Goal: Task Accomplishment & Management: Manage account settings

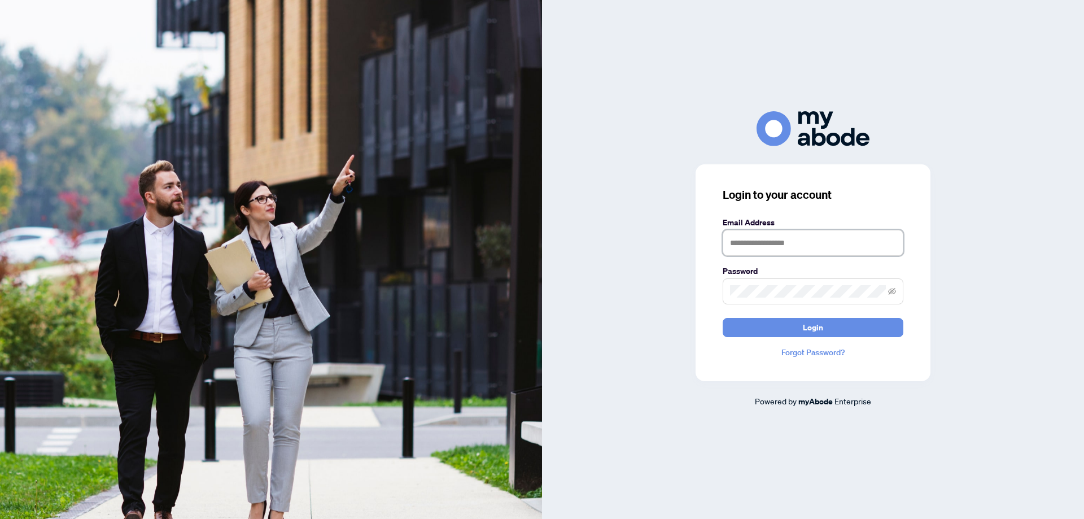
click at [788, 244] on input "text" at bounding box center [813, 243] width 181 height 26
paste input "**********"
type input "**********"
click at [770, 324] on button "Login" at bounding box center [813, 327] width 181 height 19
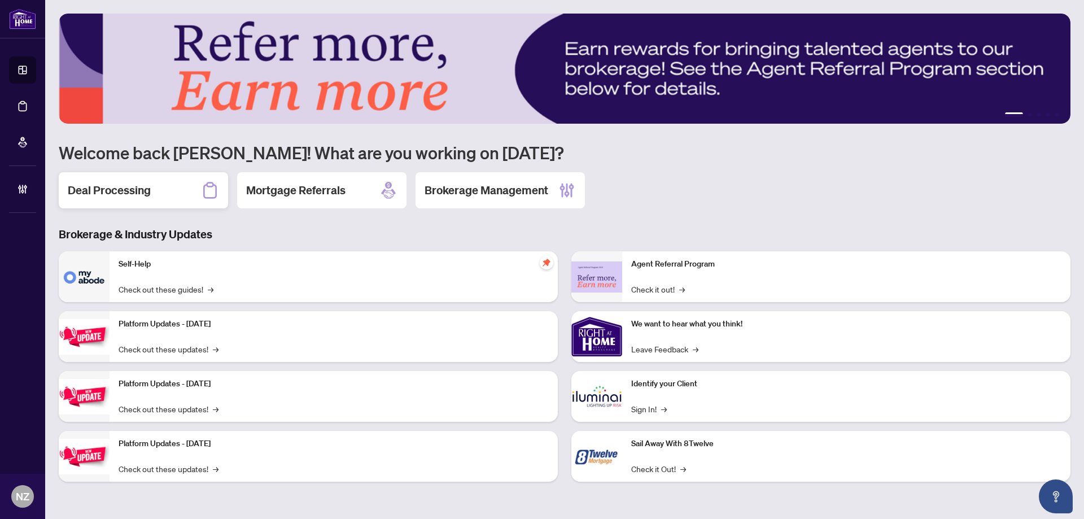
drag, startPoint x: 116, startPoint y: 179, endPoint x: 156, endPoint y: 166, distance: 41.6
click at [116, 179] on div "Deal Processing" at bounding box center [143, 190] width 169 height 36
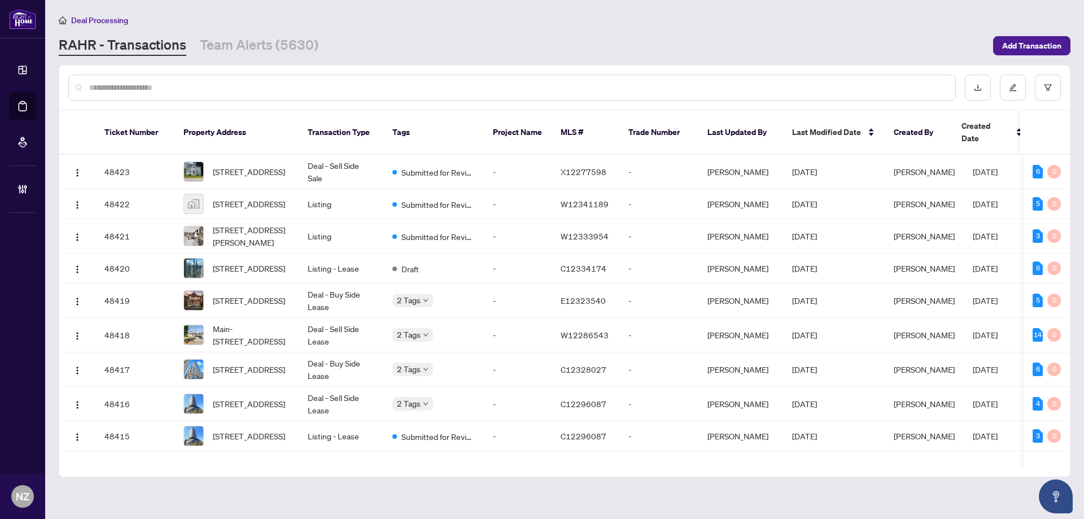
click at [165, 84] on input "text" at bounding box center [517, 87] width 857 height 12
click at [156, 84] on input "text" at bounding box center [517, 87] width 857 height 12
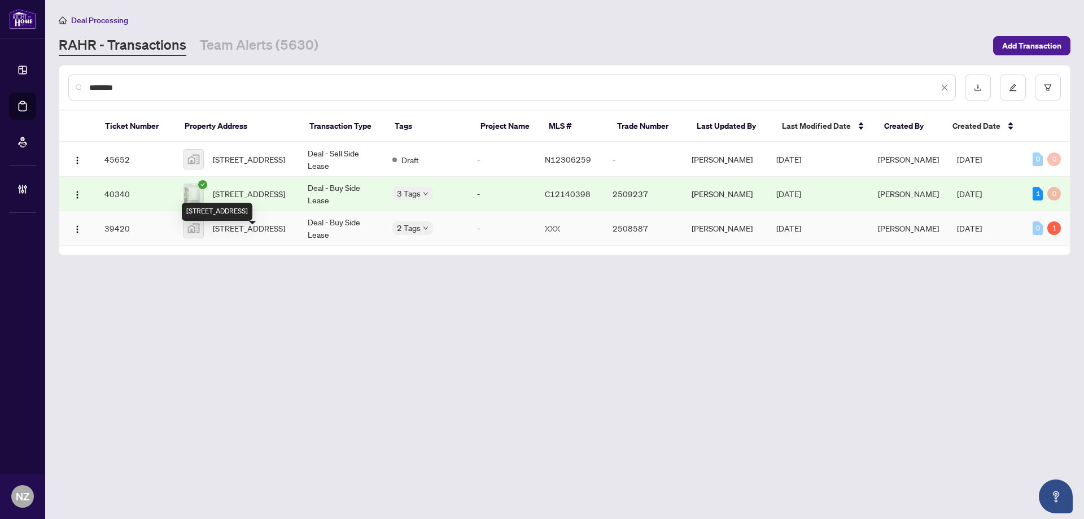
type input "********"
click at [260, 234] on span "[STREET_ADDRESS]" at bounding box center [249, 228] width 72 height 12
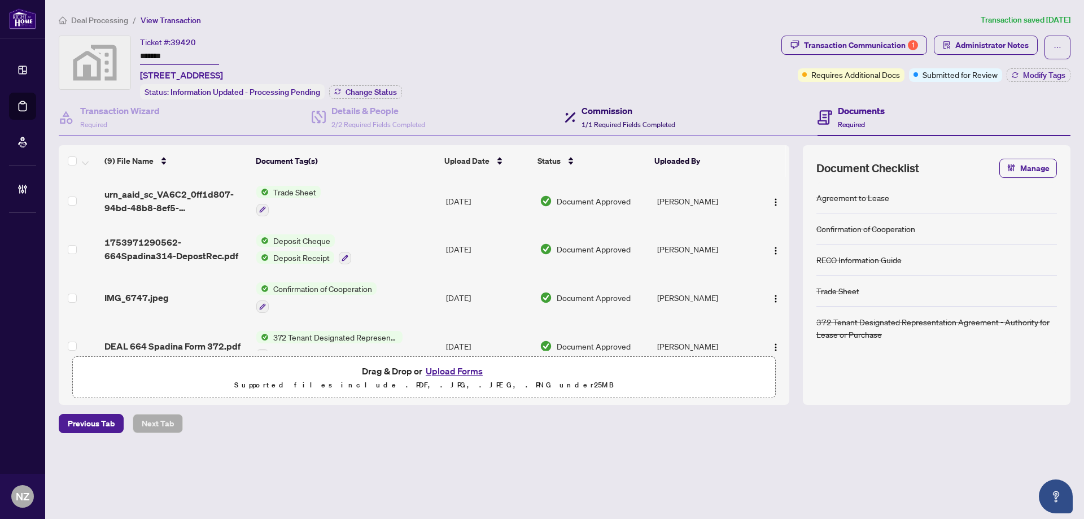
click at [633, 123] on span "1/1 Required Fields Completed" at bounding box center [629, 124] width 94 height 8
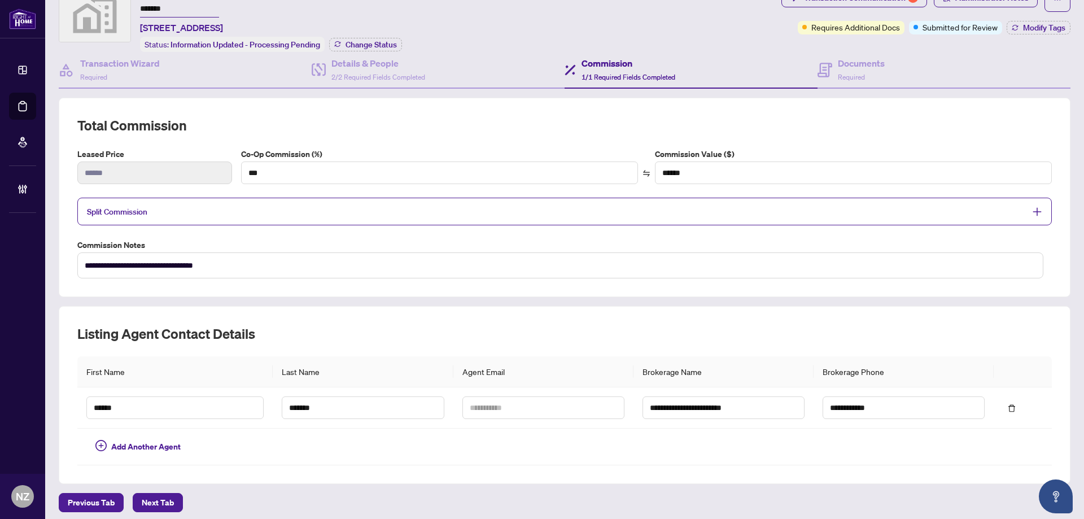
scroll to position [91, 0]
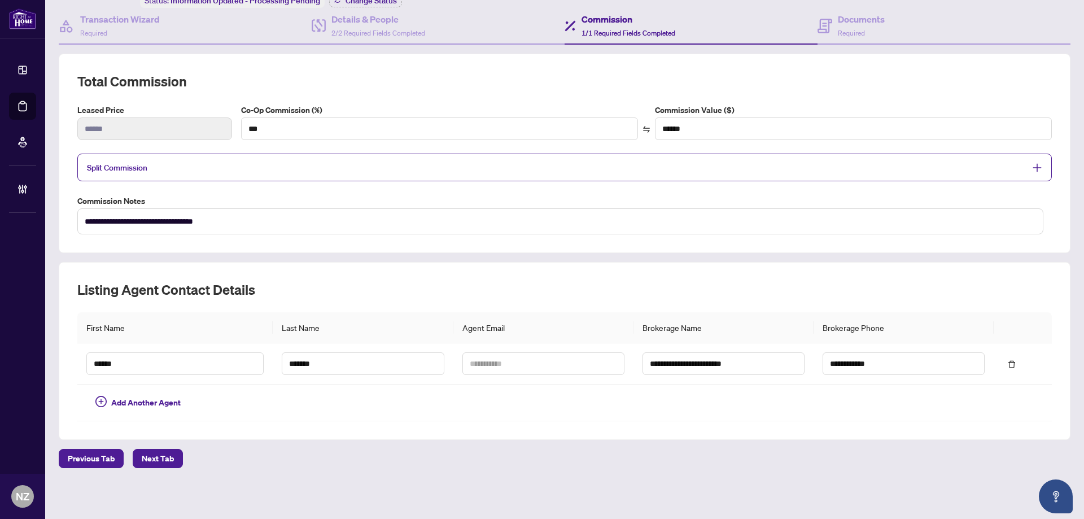
click at [171, 168] on span "Split Commission" at bounding box center [556, 167] width 938 height 13
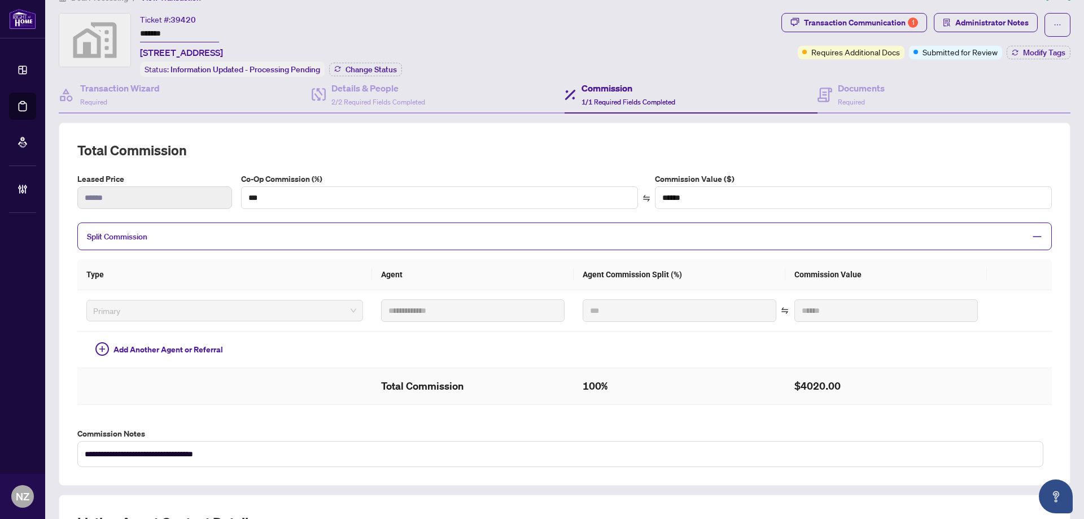
scroll to position [0, 0]
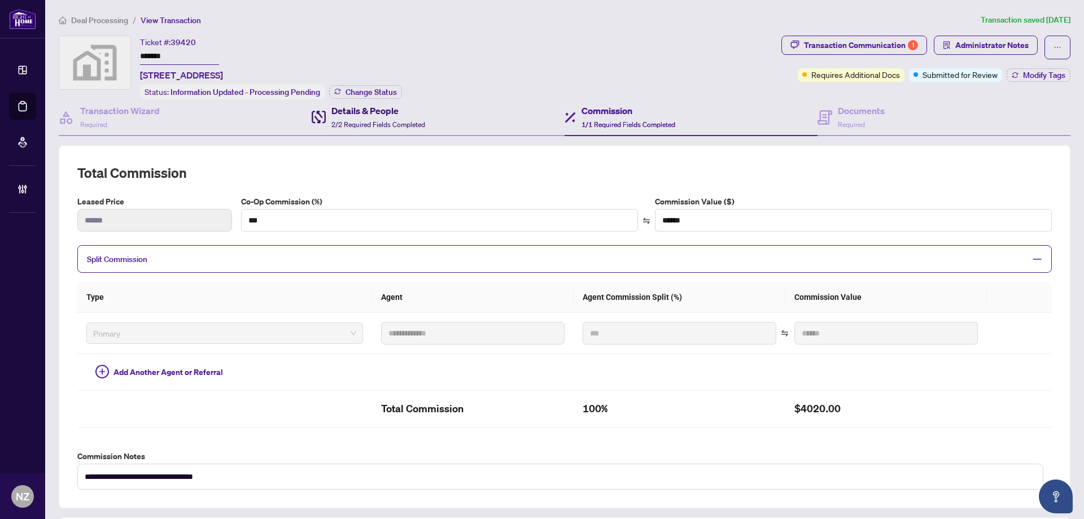
click at [334, 120] on span "2/2 Required Fields Completed" at bounding box center [378, 124] width 94 height 8
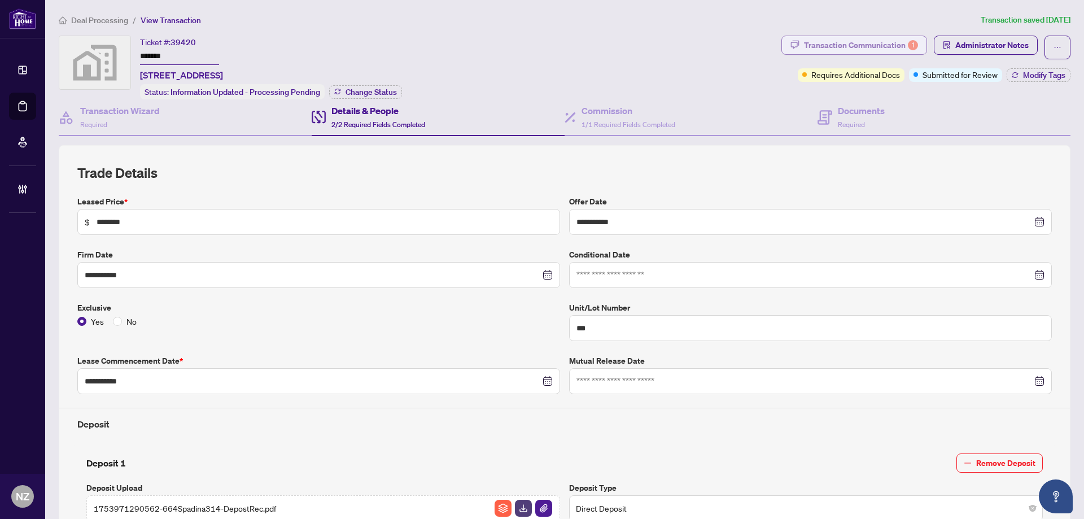
click at [849, 46] on div "Transaction Communication 1" at bounding box center [861, 45] width 114 height 18
type textarea "**********"
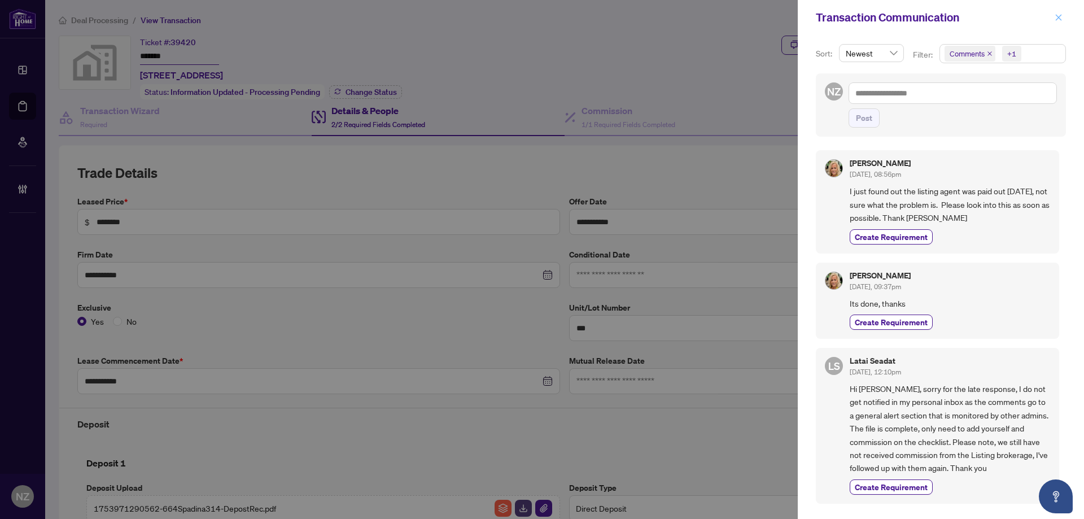
click at [1062, 15] on icon "close" at bounding box center [1059, 18] width 8 height 8
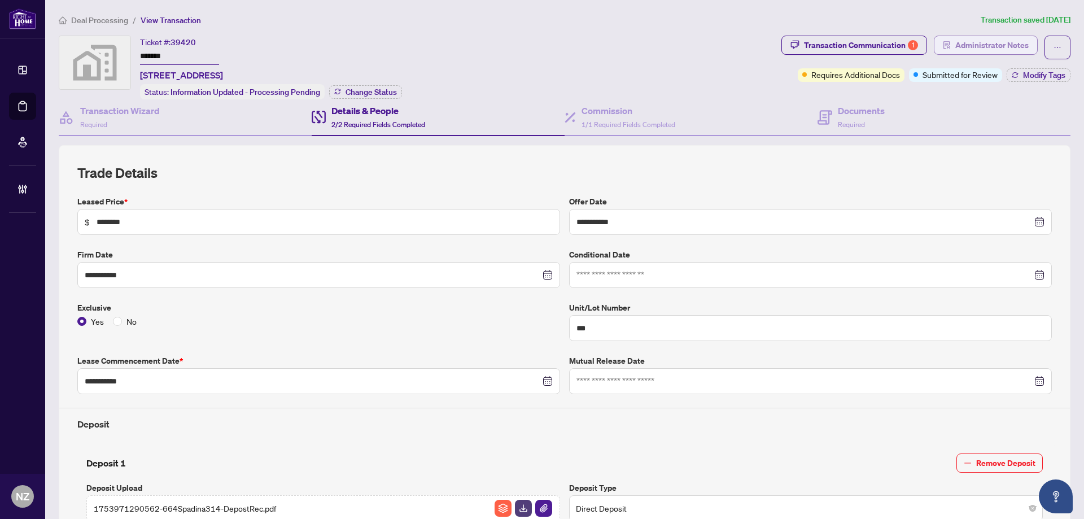
click at [983, 42] on span "Administrator Notes" at bounding box center [991, 45] width 73 height 18
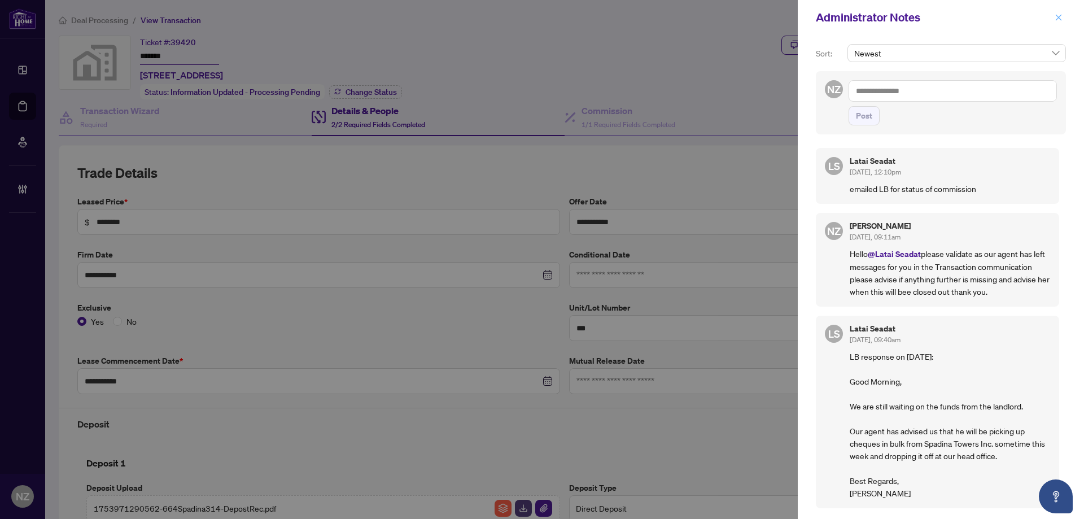
click at [1058, 17] on icon "close" at bounding box center [1059, 17] width 6 height 6
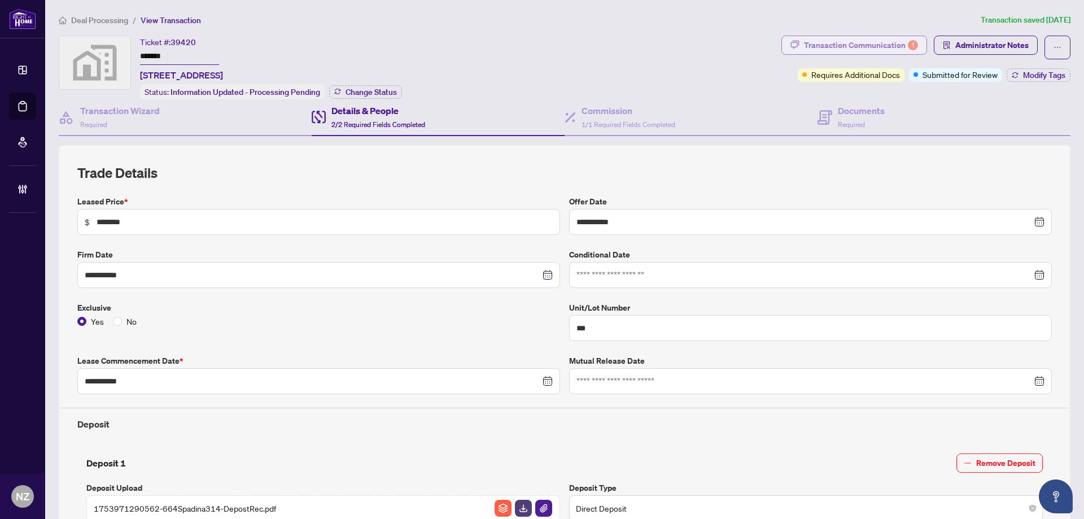
click at [862, 49] on div "Transaction Communication 1" at bounding box center [861, 45] width 114 height 18
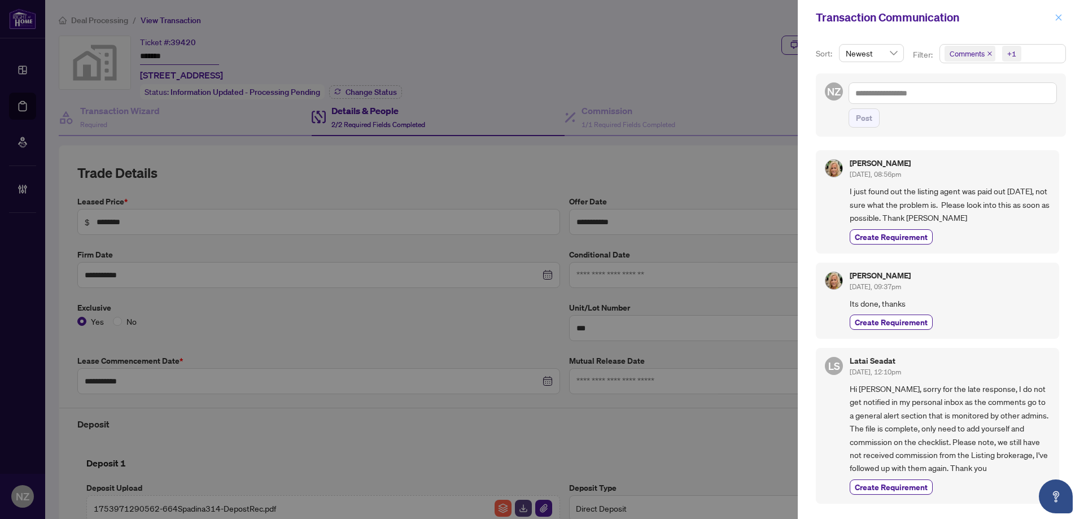
drag, startPoint x: 1055, startPoint y: 16, endPoint x: 1072, endPoint y: 189, distance: 173.5
click at [1058, 16] on icon "close" at bounding box center [1059, 18] width 8 height 8
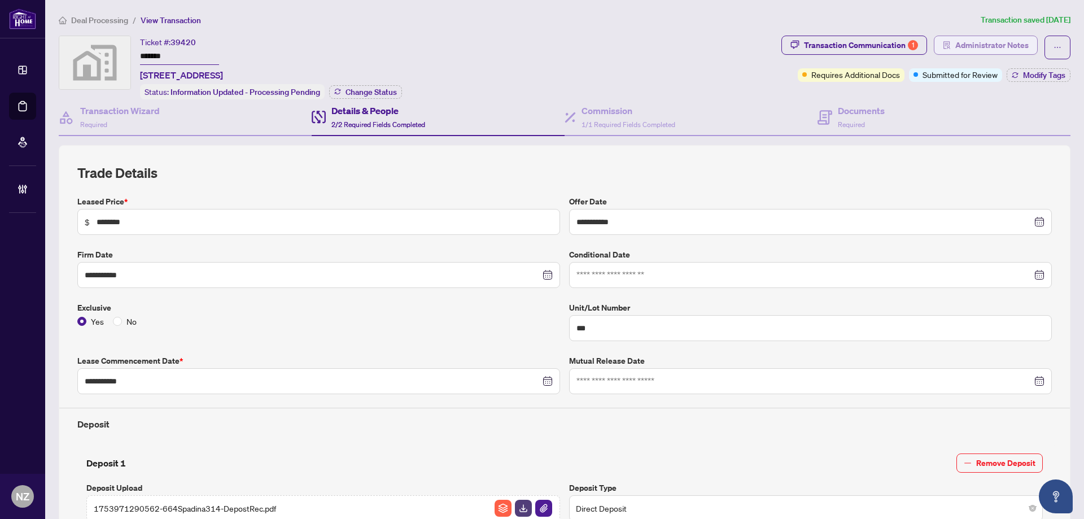
click at [980, 47] on span "Administrator Notes" at bounding box center [991, 45] width 73 height 18
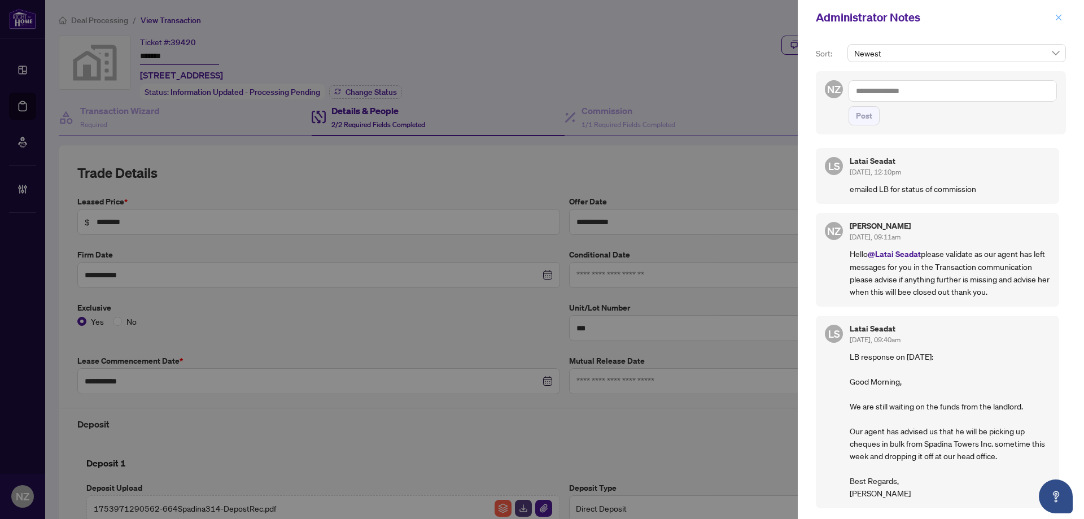
click at [1058, 18] on icon "close" at bounding box center [1059, 17] width 6 height 6
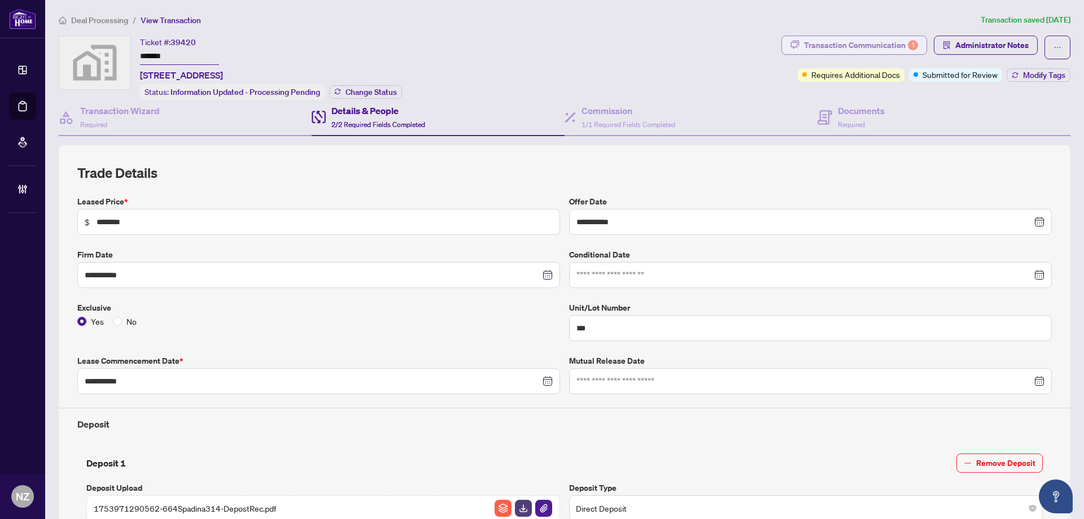
click at [828, 39] on div "Transaction Communication 1" at bounding box center [861, 45] width 114 height 18
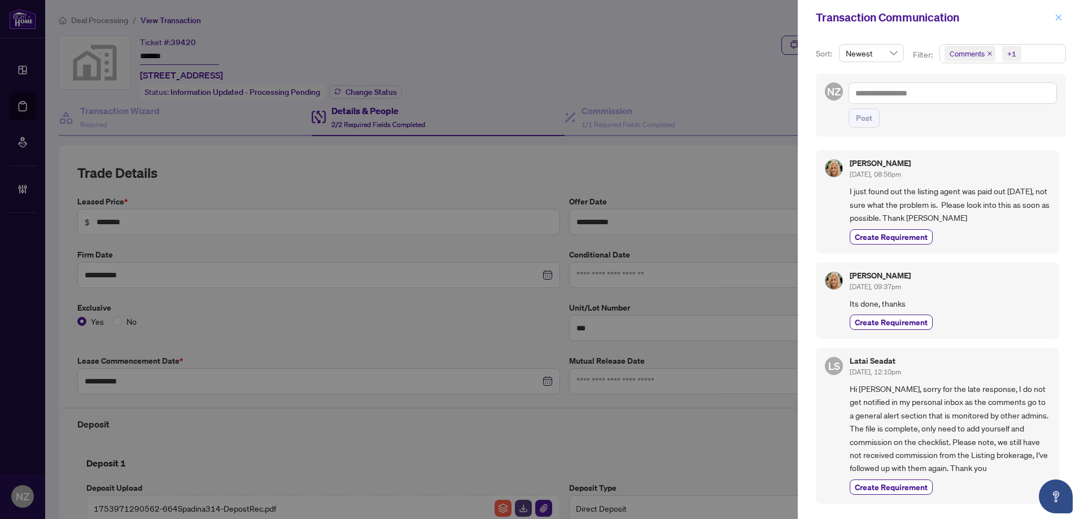
click at [1063, 17] on button "button" at bounding box center [1058, 18] width 15 height 14
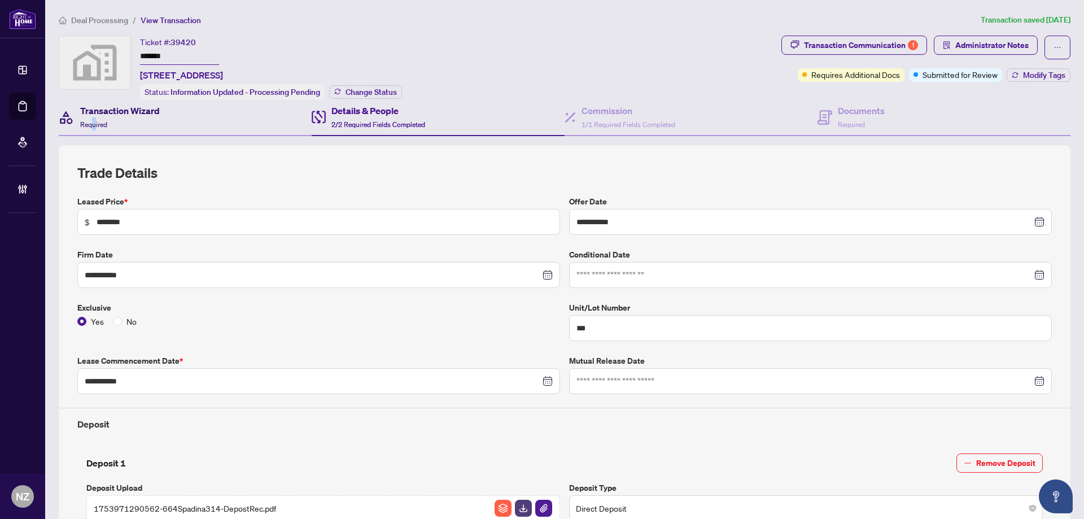
click at [96, 117] on div "Transaction Wizard Required" at bounding box center [120, 117] width 80 height 27
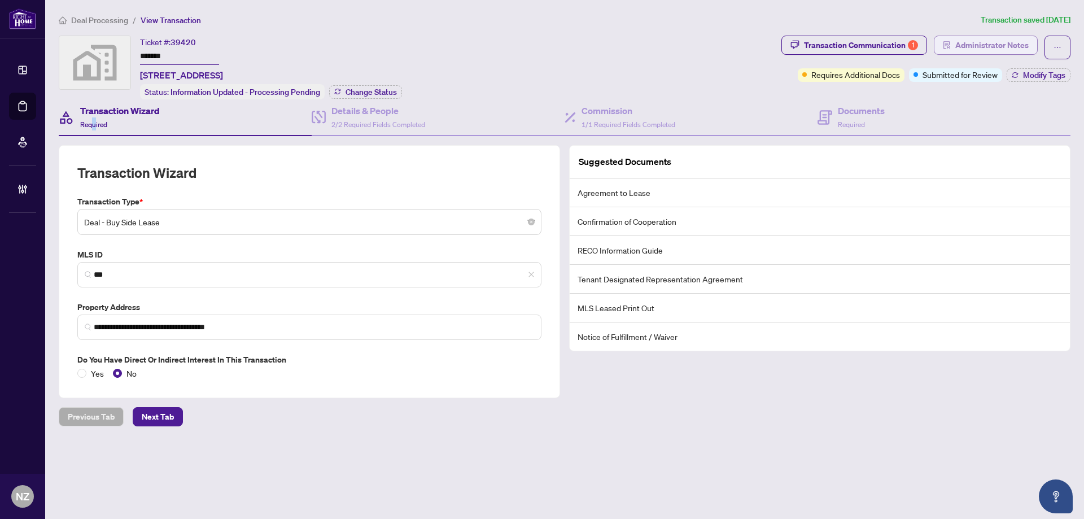
click at [1009, 46] on span "Administrator Notes" at bounding box center [991, 45] width 73 height 18
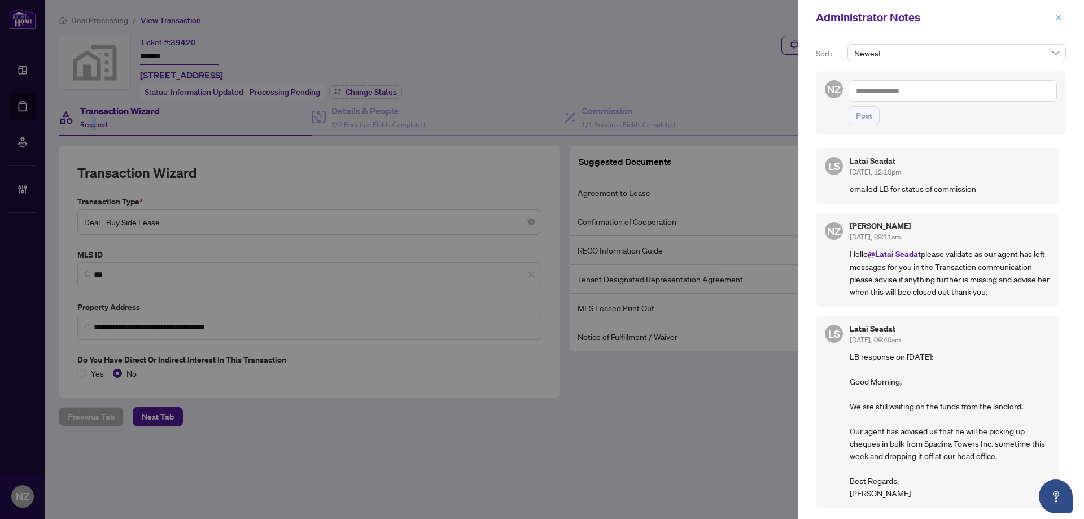
click at [1061, 19] on icon "close" at bounding box center [1059, 18] width 8 height 8
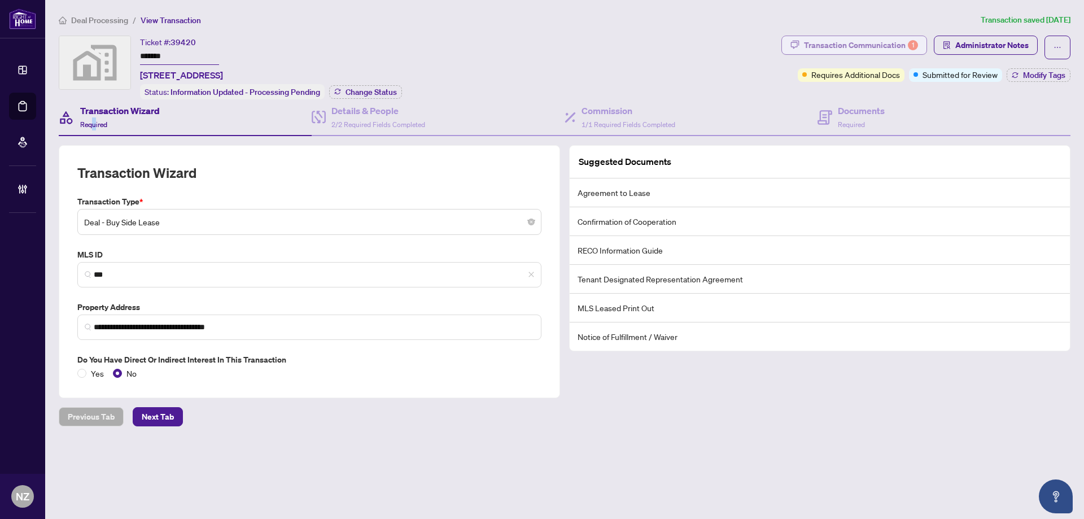
click at [863, 41] on div "Transaction Communication 1" at bounding box center [861, 45] width 114 height 18
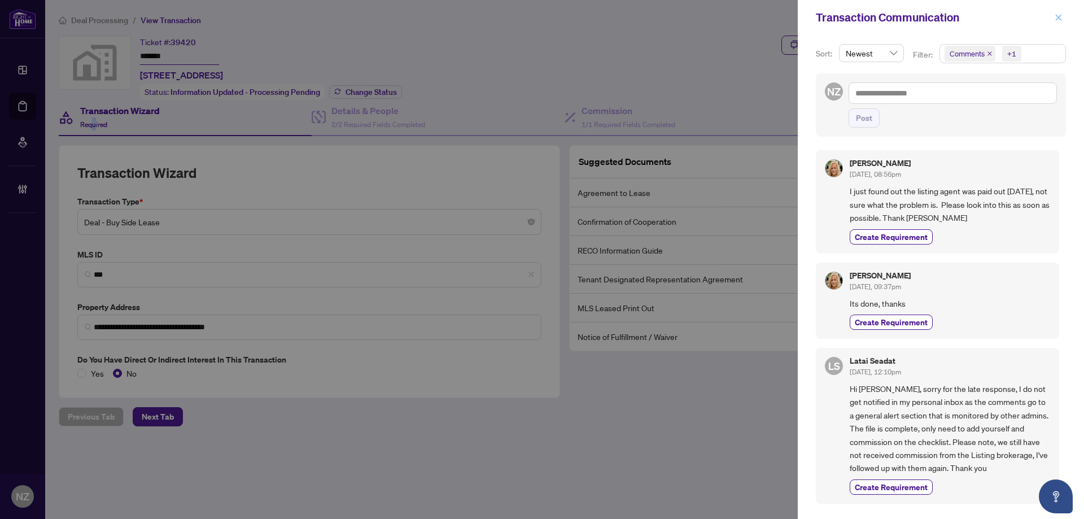
click at [1061, 19] on icon "close" at bounding box center [1059, 18] width 8 height 8
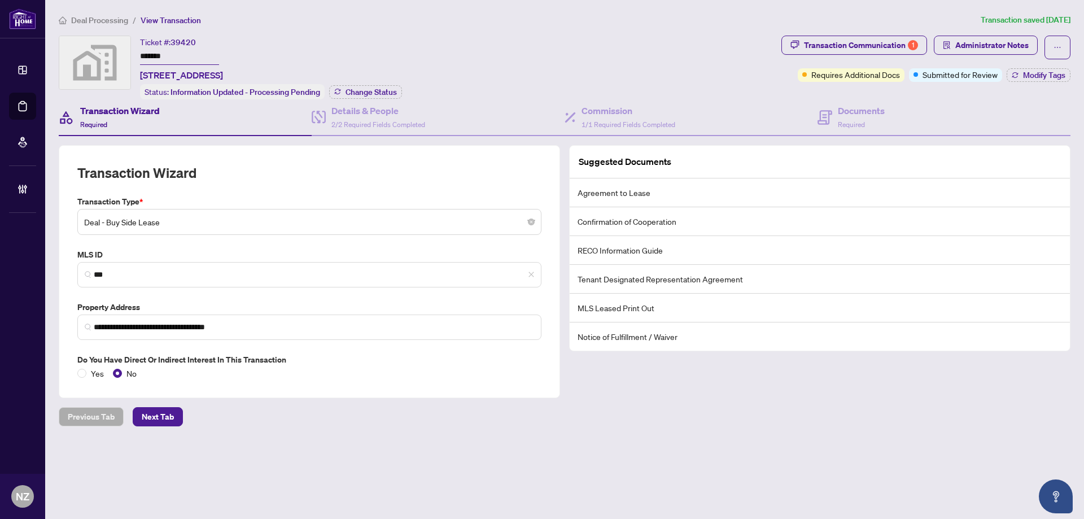
click at [108, 21] on span "Deal Processing" at bounding box center [99, 20] width 57 height 10
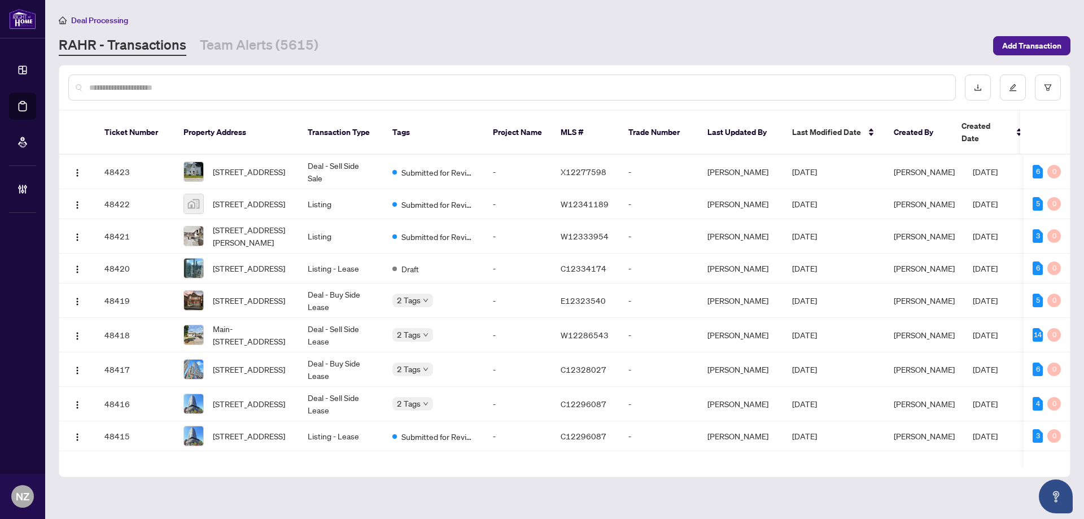
click at [215, 86] on input "text" at bounding box center [517, 87] width 857 height 12
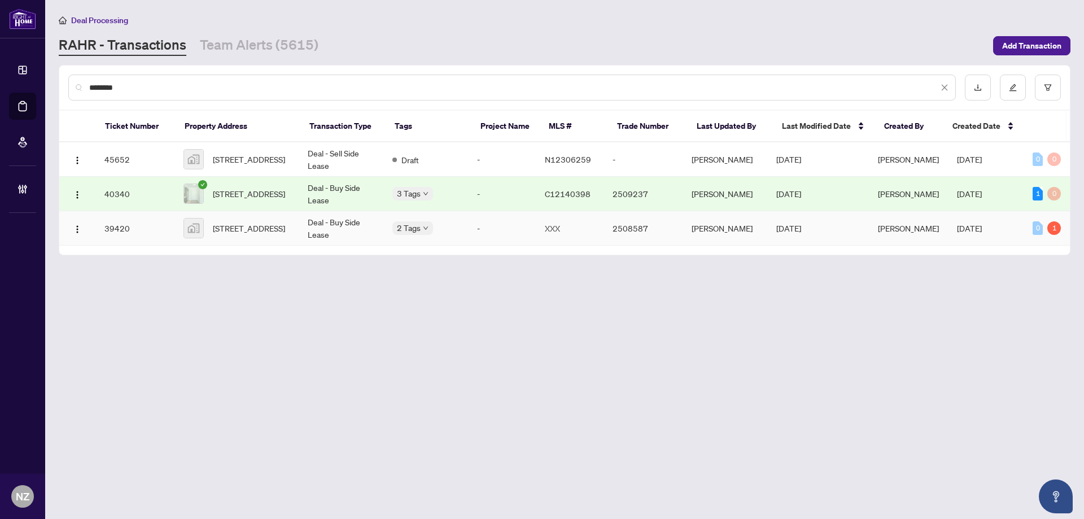
type input "********"
click at [248, 234] on span "[STREET_ADDRESS]" at bounding box center [249, 228] width 72 height 12
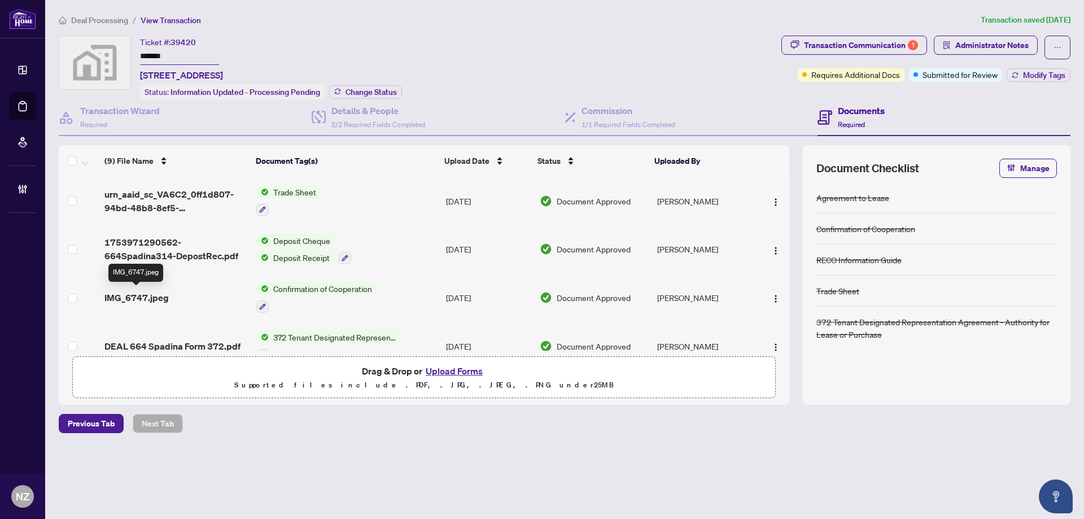
click at [142, 292] on span "IMG_6747.jpeg" at bounding box center [136, 298] width 64 height 14
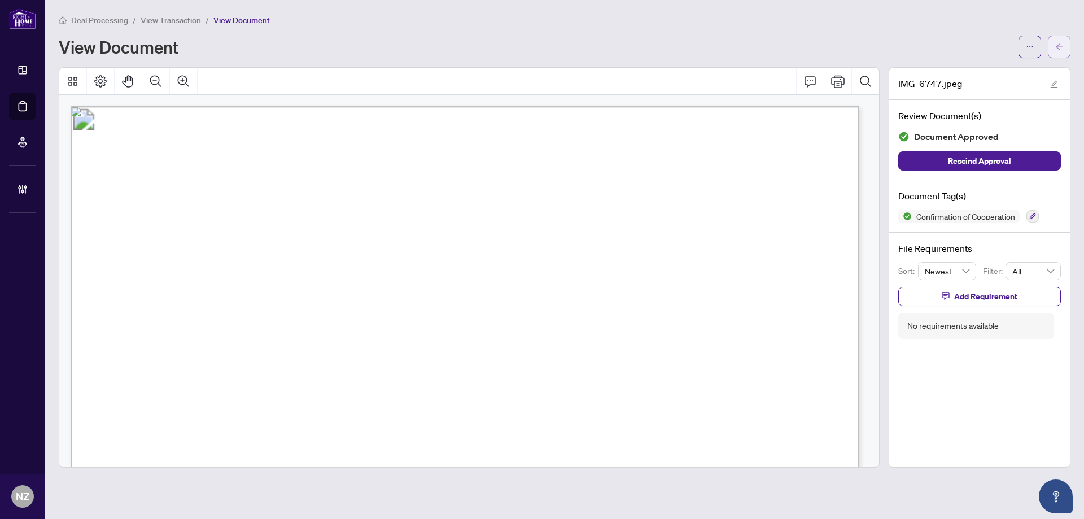
click at [1060, 48] on icon "arrow-left" at bounding box center [1059, 47] width 8 height 8
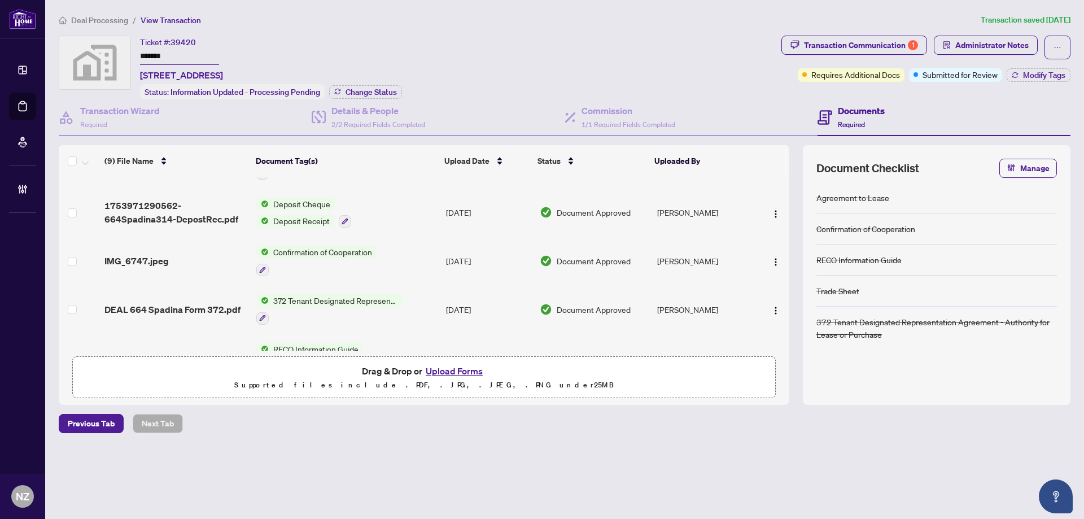
scroll to position [169, 0]
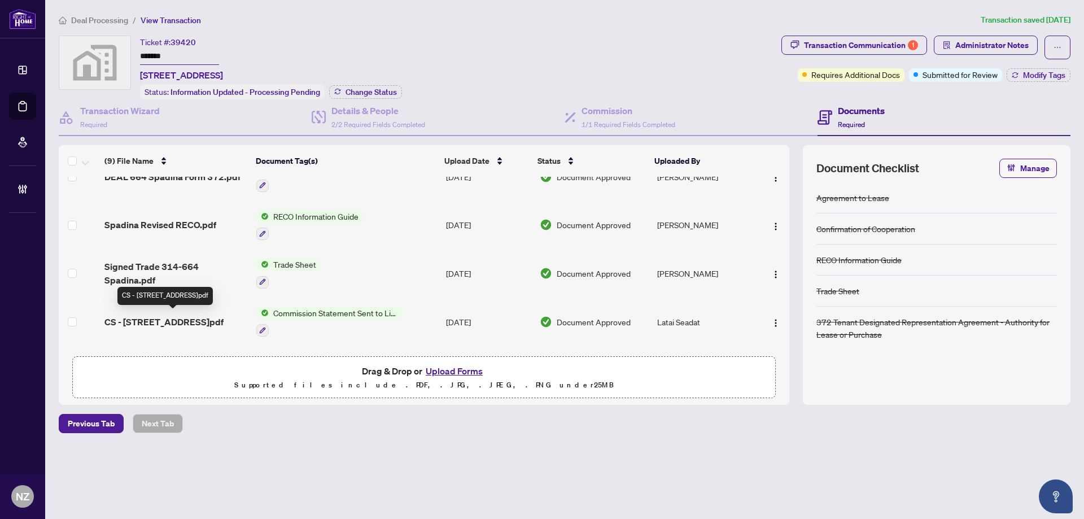
click at [189, 315] on span "CS - [STREET_ADDRESS]pdf" at bounding box center [163, 322] width 119 height 14
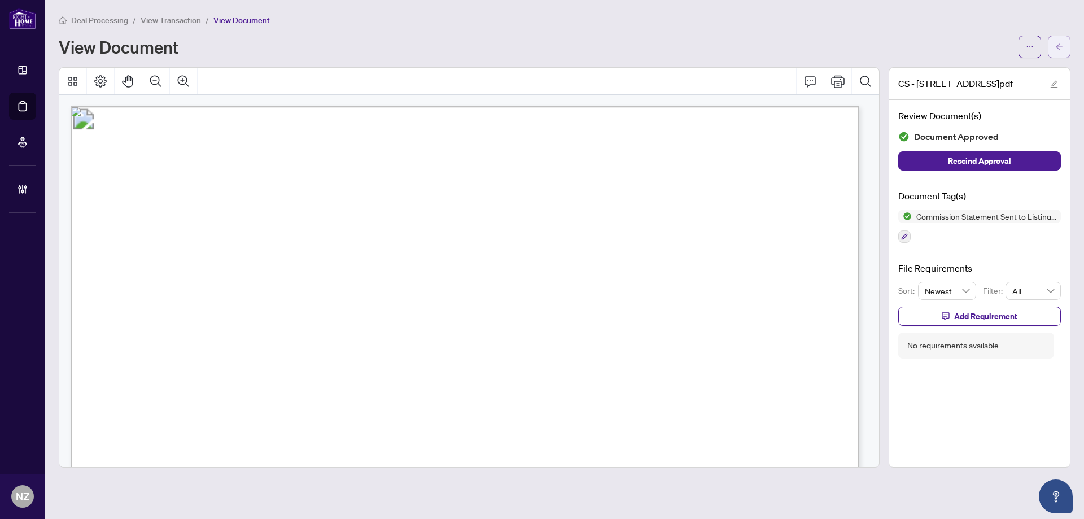
click at [1055, 47] on button "button" at bounding box center [1059, 47] width 23 height 23
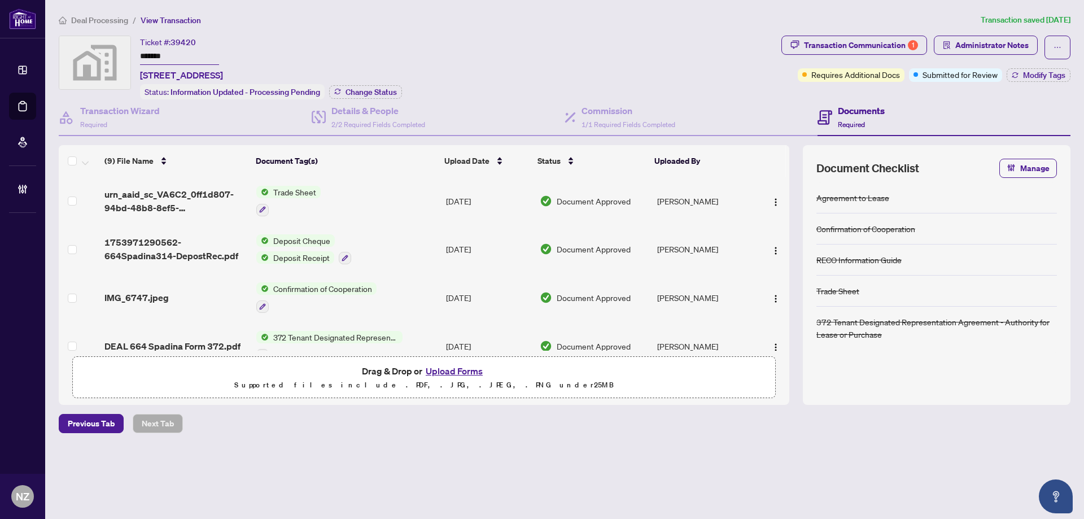
click at [93, 21] on span "Deal Processing" at bounding box center [99, 20] width 57 height 10
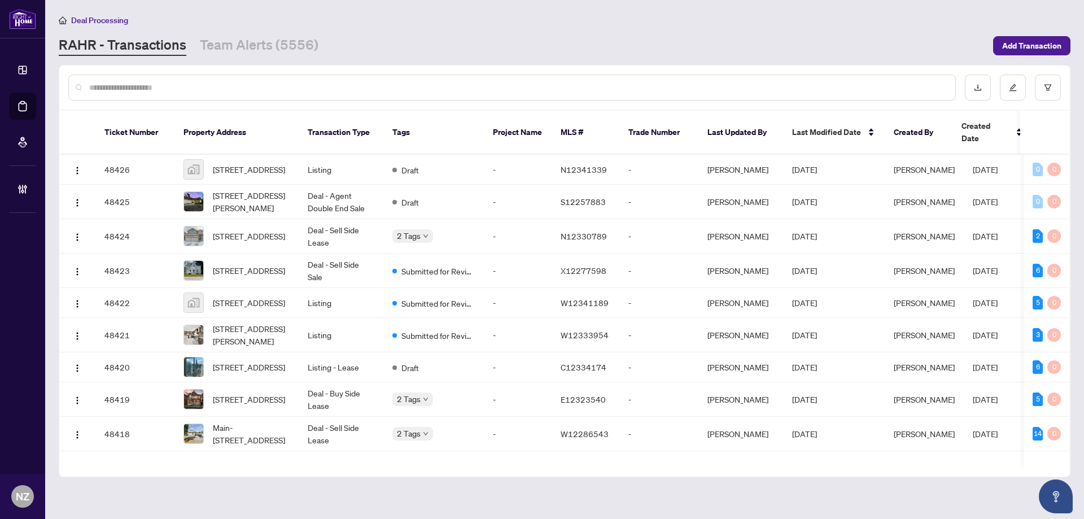
click at [124, 84] on input "text" at bounding box center [517, 87] width 857 height 12
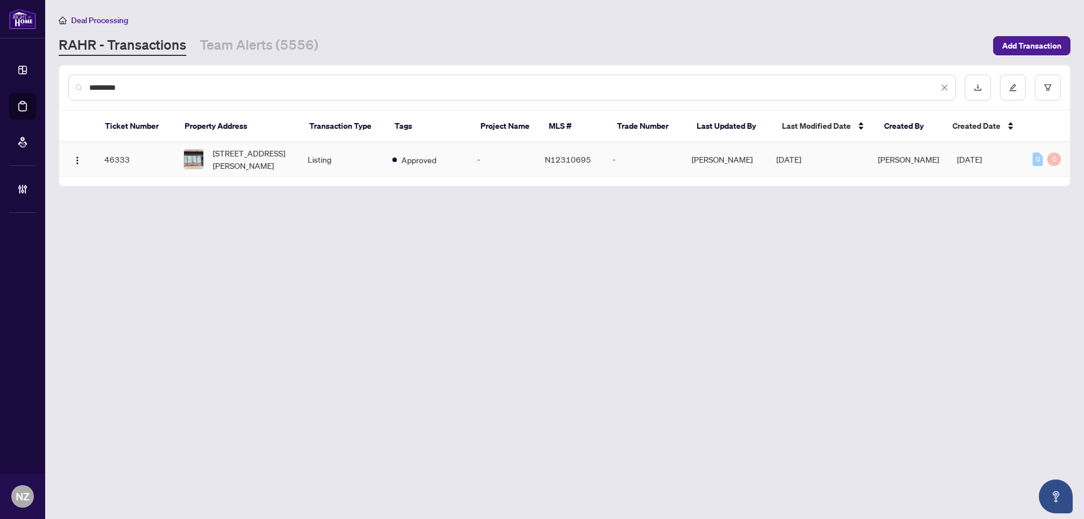
type input "*********"
click at [273, 156] on span "[STREET_ADDRESS][PERSON_NAME]" at bounding box center [251, 159] width 77 height 25
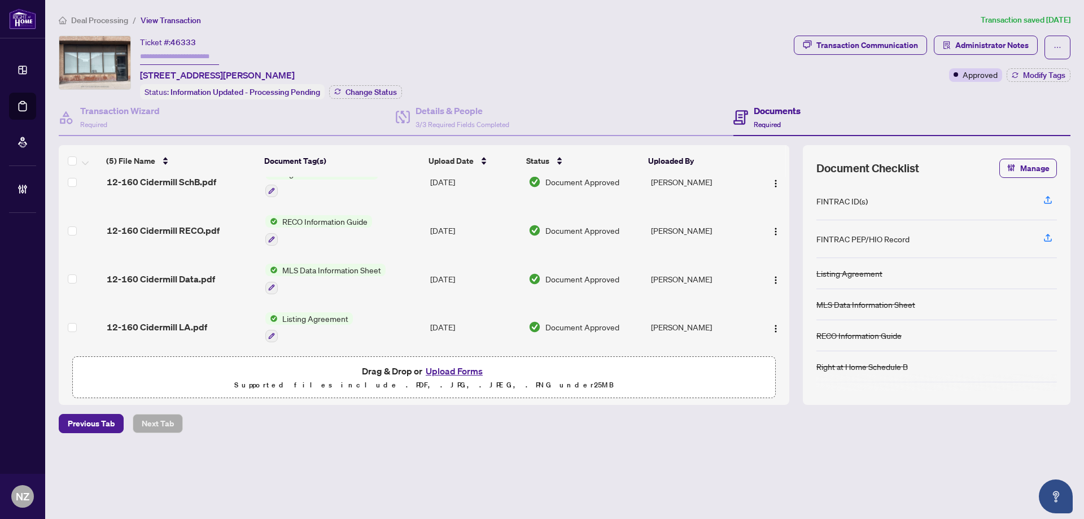
scroll to position [71, 0]
click at [159, 319] on span "12-160 Cidermill LA.pdf" at bounding box center [157, 326] width 101 height 14
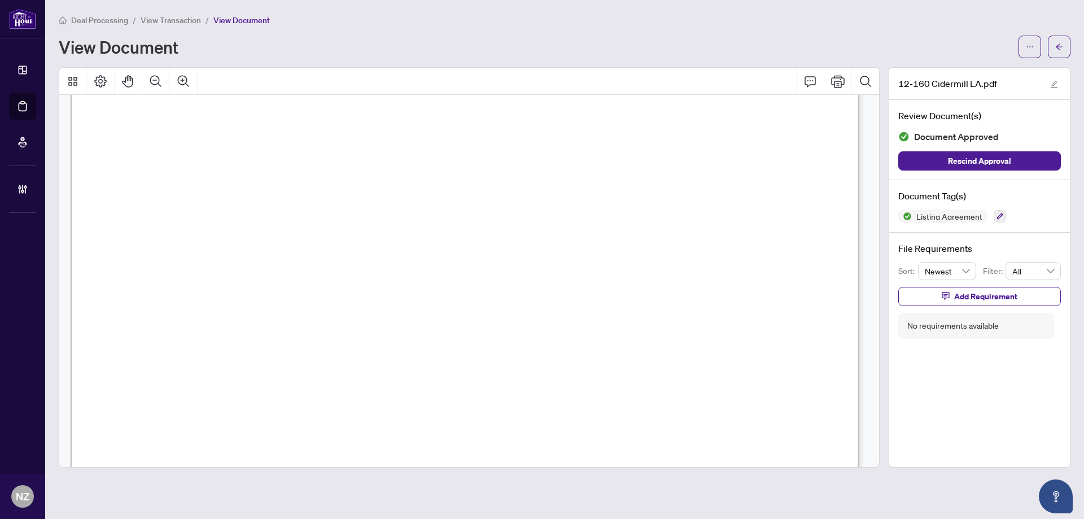
scroll to position [2654, 0]
click at [1059, 49] on icon "arrow-left" at bounding box center [1059, 47] width 8 height 8
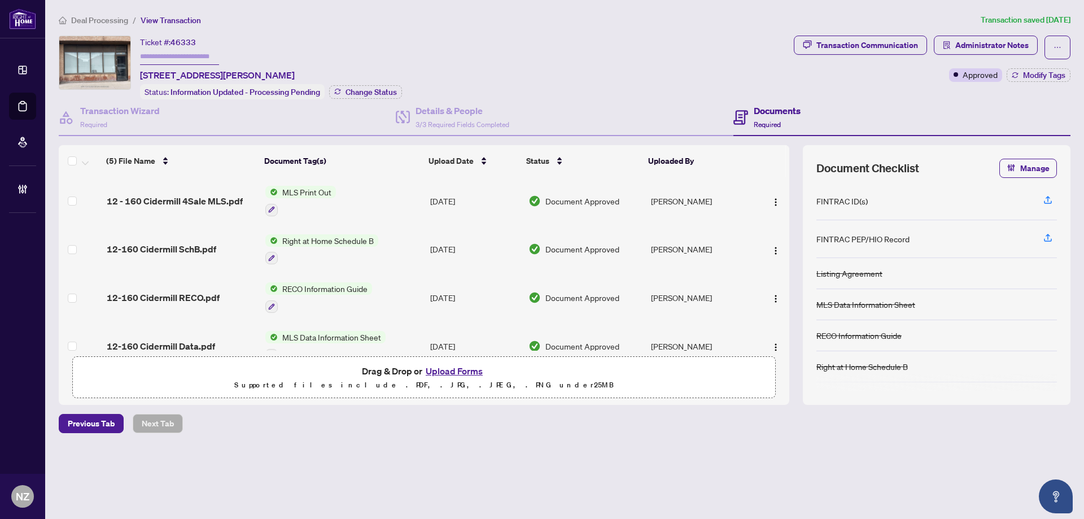
drag, startPoint x: 80, startPoint y: 17, endPoint x: 527, endPoint y: 170, distance: 472.1
click at [80, 17] on span "Deal Processing" at bounding box center [99, 20] width 57 height 10
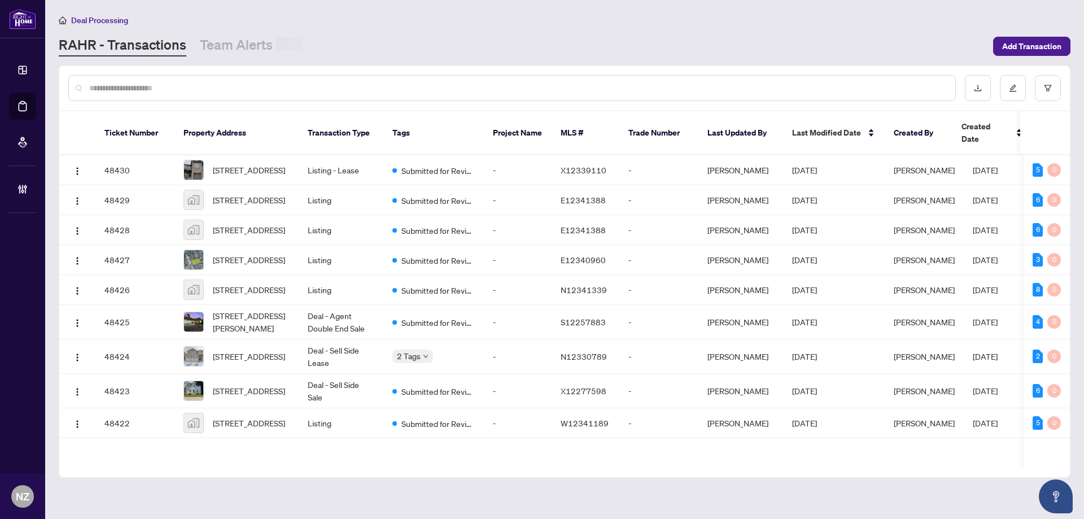
click at [143, 88] on input "text" at bounding box center [517, 88] width 857 height 12
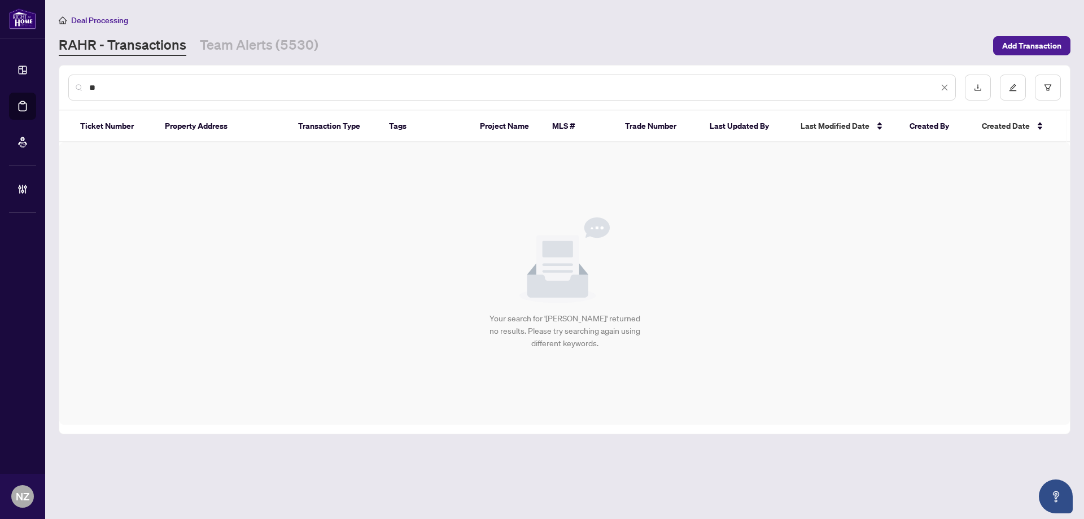
type input "*"
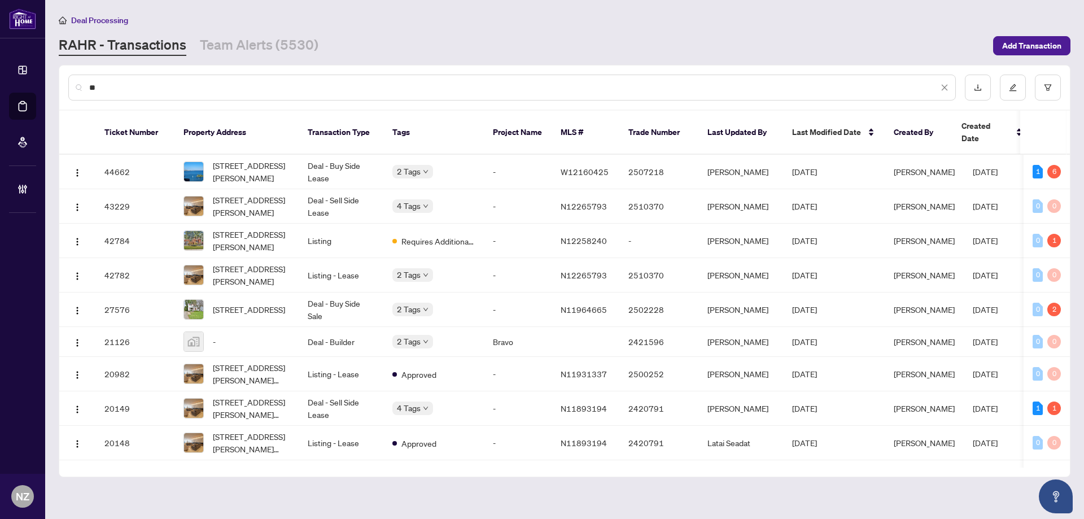
type input "*"
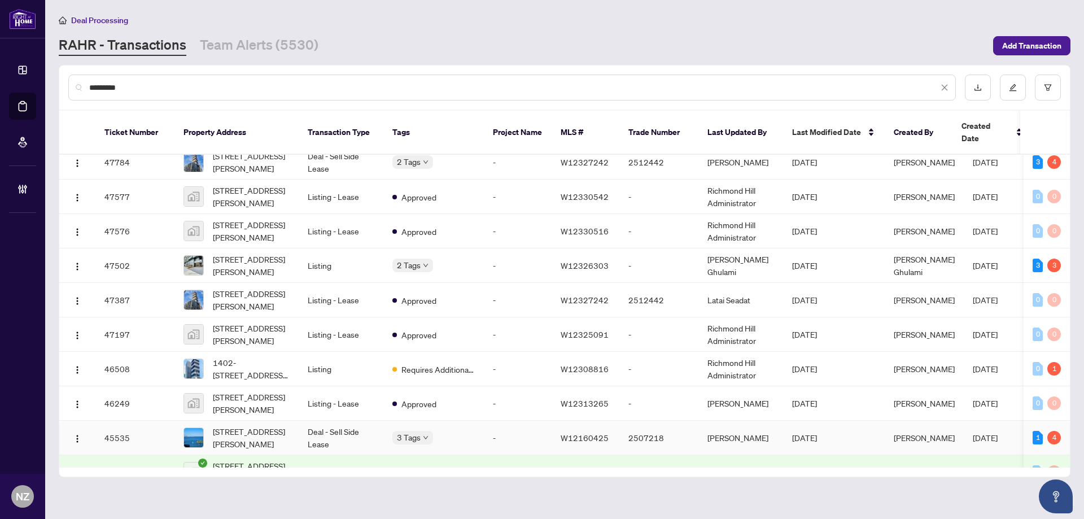
scroll to position [169, 0]
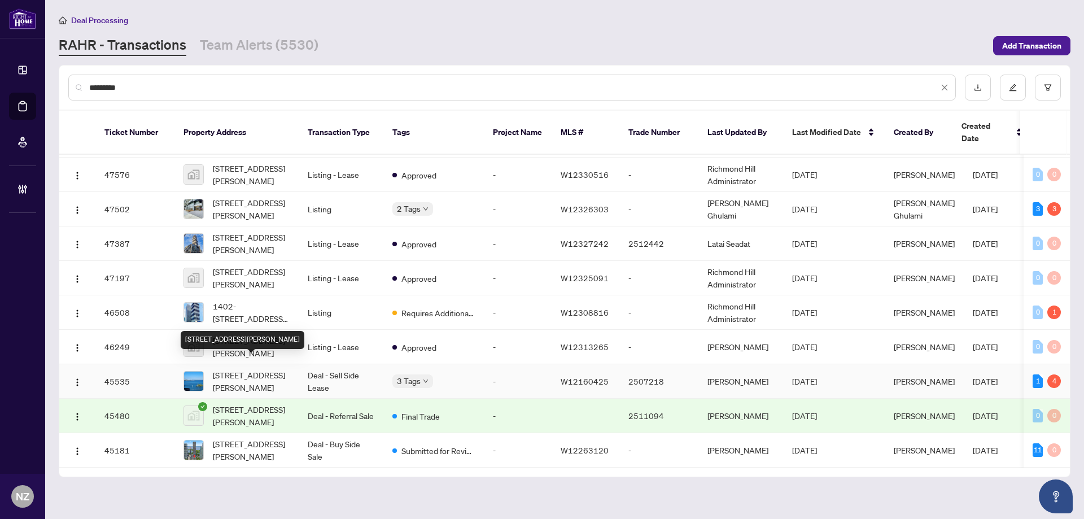
type input "*********"
click at [242, 370] on span "[STREET_ADDRESS][PERSON_NAME]" at bounding box center [251, 381] width 77 height 25
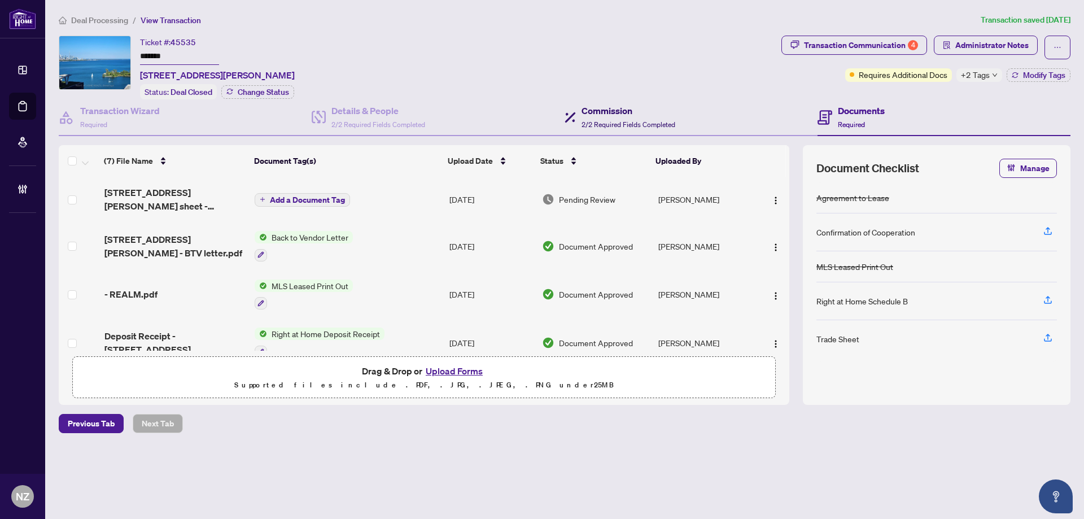
click at [592, 117] on div "Commission 2/2 Required Fields Completed" at bounding box center [629, 117] width 94 height 27
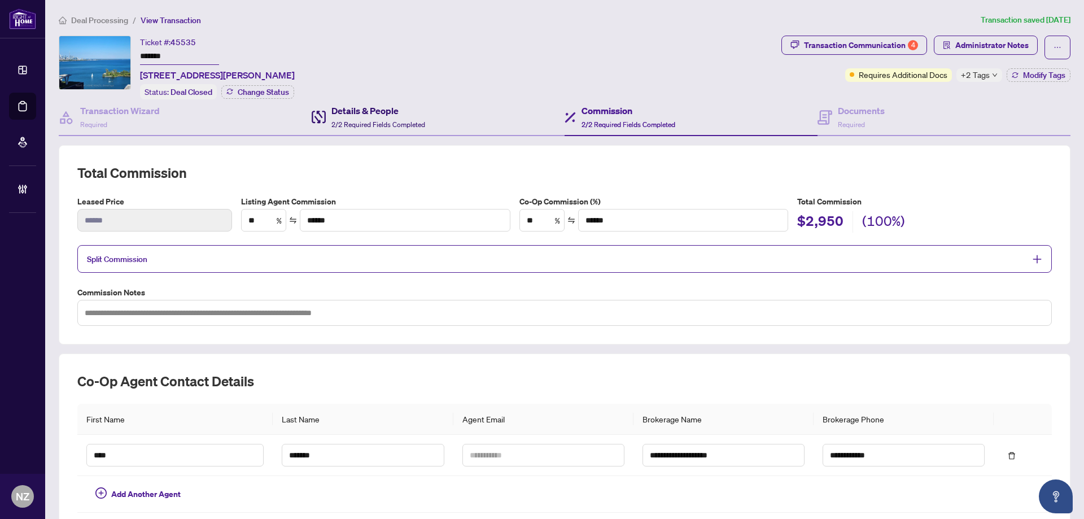
drag, startPoint x: 336, startPoint y: 119, endPoint x: 903, endPoint y: 65, distance: 570.0
click at [337, 120] on span "2/2 Required Fields Completed" at bounding box center [378, 124] width 94 height 8
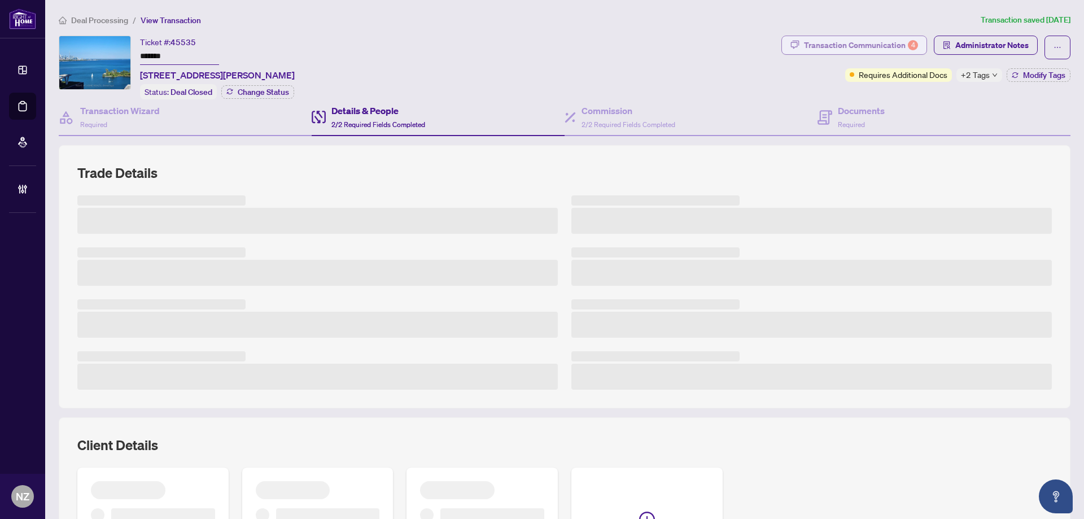
click at [844, 43] on div "Transaction Communication 4" at bounding box center [861, 45] width 114 height 18
type textarea "**********"
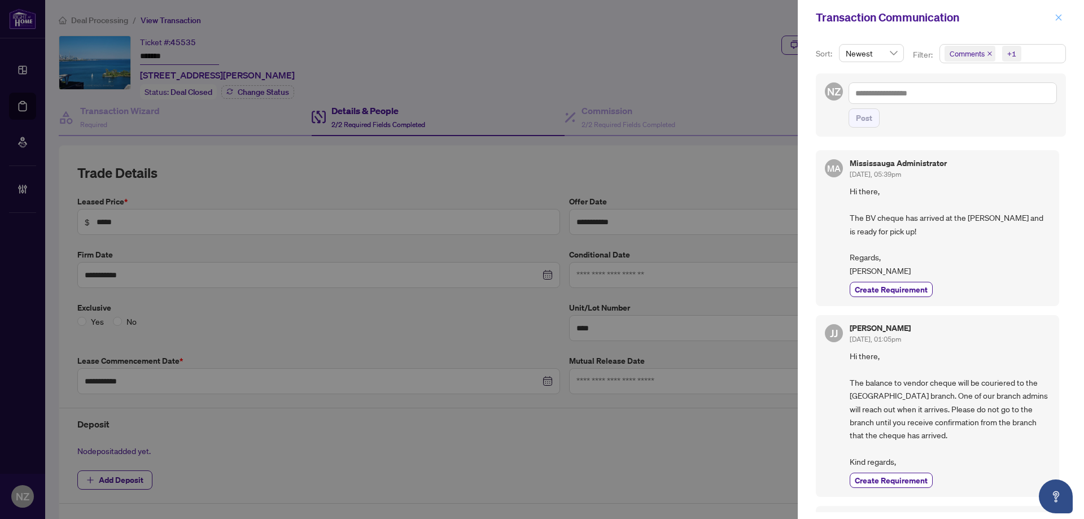
click at [1057, 16] on icon "close" at bounding box center [1059, 17] width 6 height 6
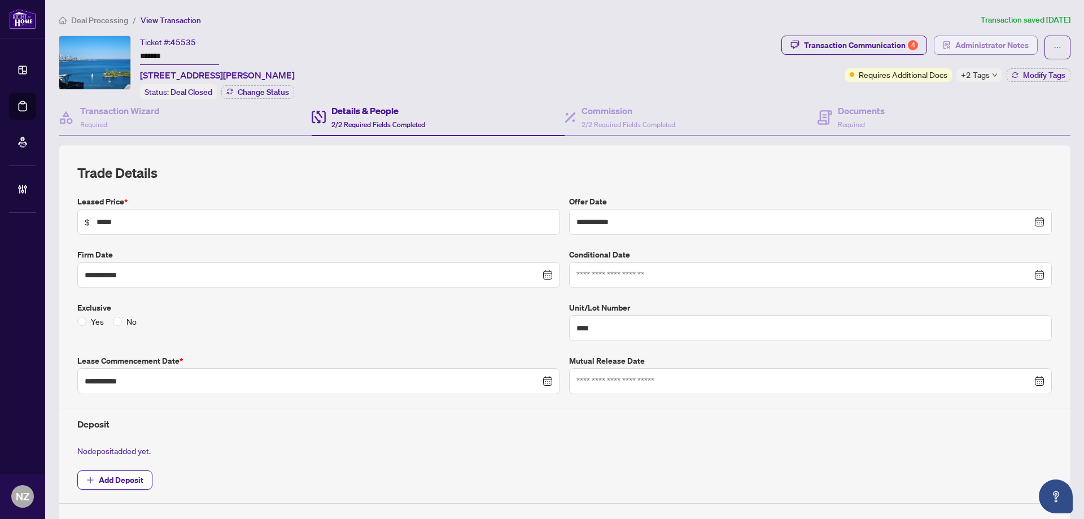
click at [972, 43] on span "Administrator Notes" at bounding box center [991, 45] width 73 height 18
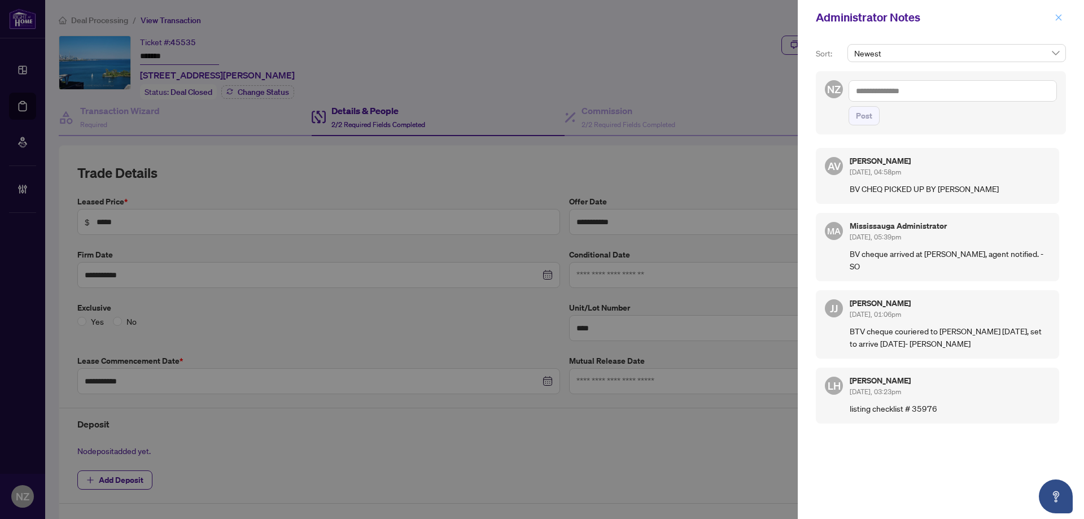
click at [1055, 15] on icon "close" at bounding box center [1059, 18] width 8 height 8
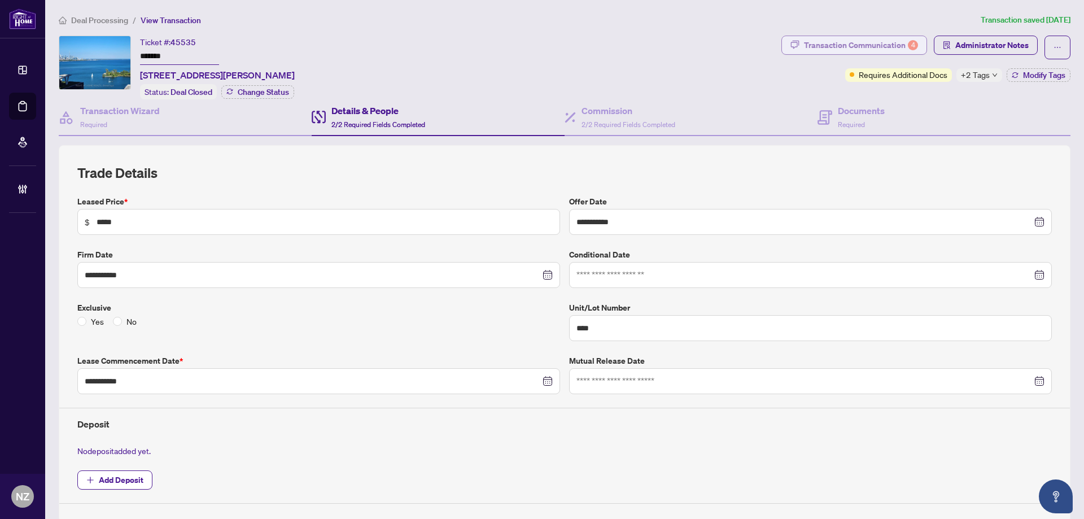
click at [858, 40] on div "Transaction Communication 4" at bounding box center [861, 45] width 114 height 18
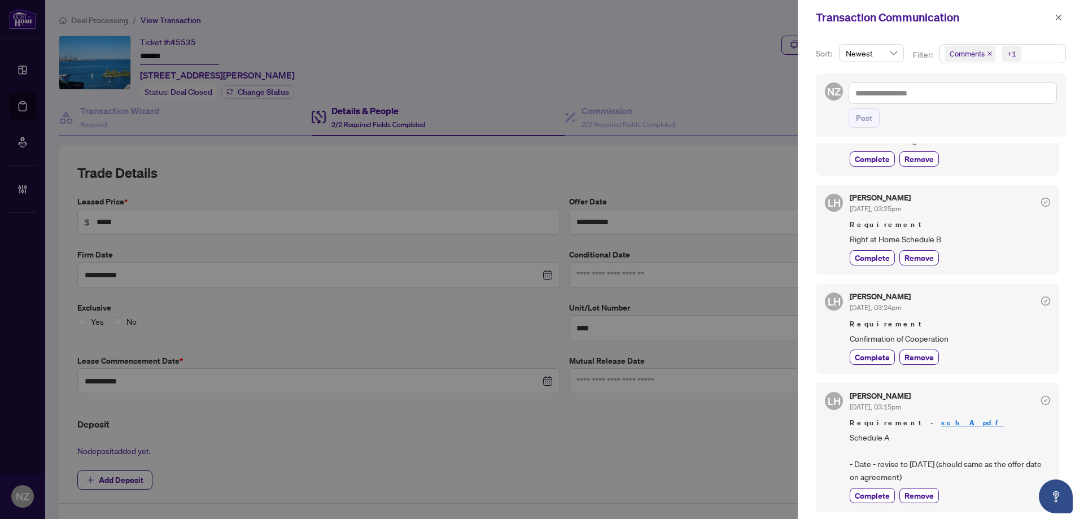
scroll to position [2, 0]
click at [1057, 17] on icon "close" at bounding box center [1059, 18] width 8 height 8
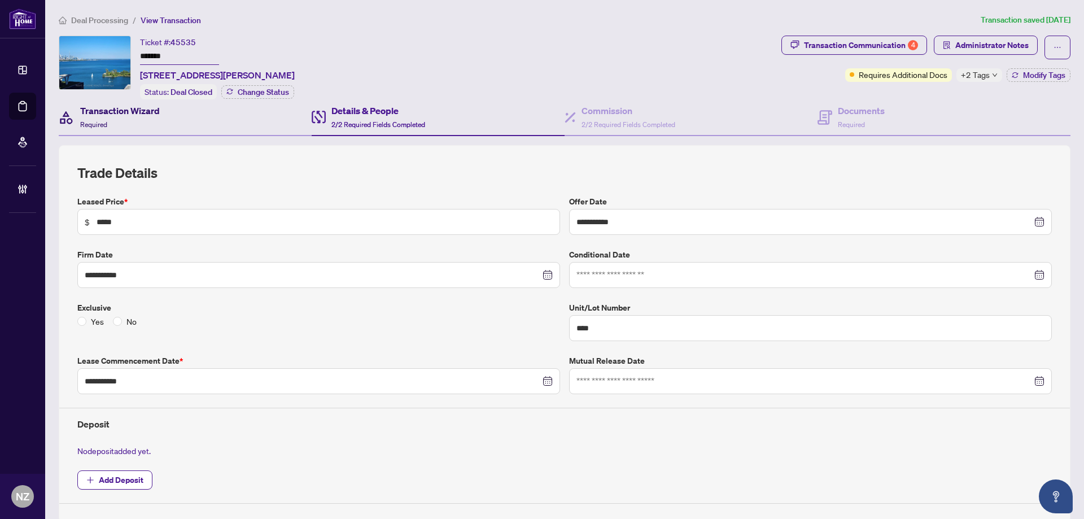
click at [116, 117] on div "Transaction Wizard Required" at bounding box center [120, 117] width 80 height 27
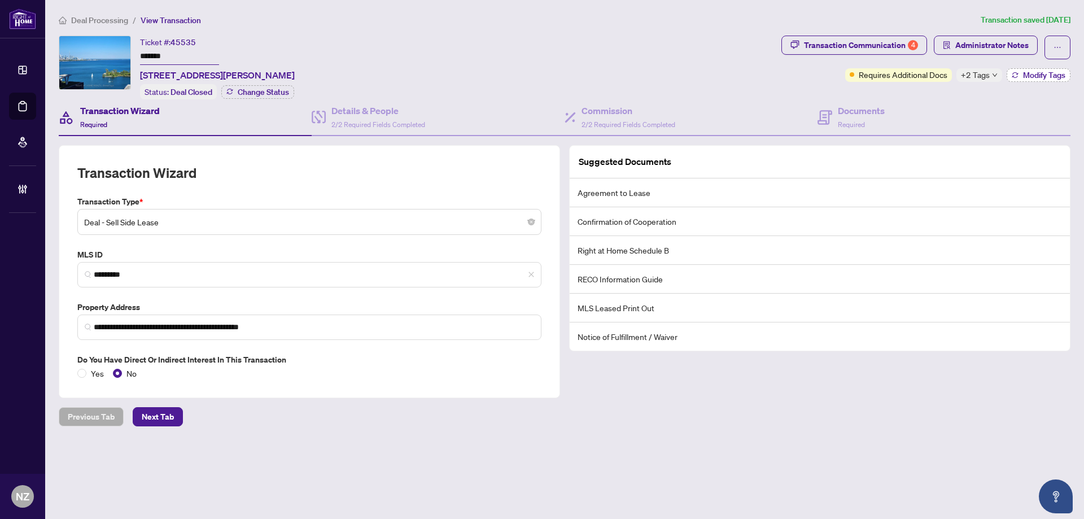
click at [1033, 78] on span "Modify Tags" at bounding box center [1044, 75] width 42 height 8
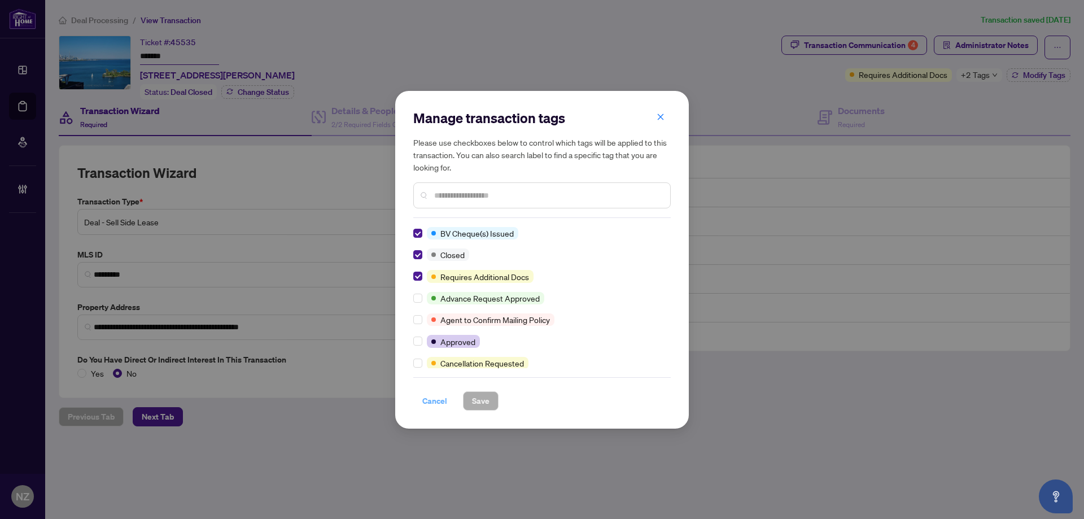
click at [434, 401] on span "Cancel" at bounding box center [434, 401] width 25 height 18
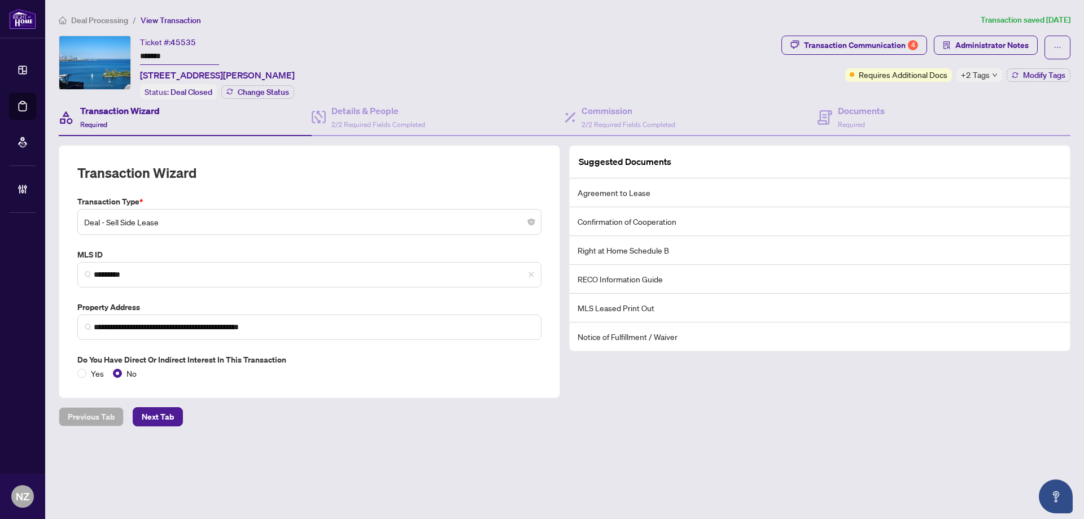
click at [115, 113] on h4 "Transaction Wizard" at bounding box center [120, 111] width 80 height 14
click at [101, 118] on div "Transaction Wizard Required" at bounding box center [120, 117] width 80 height 27
click at [868, 50] on div "Transaction Communication 4" at bounding box center [861, 45] width 114 height 18
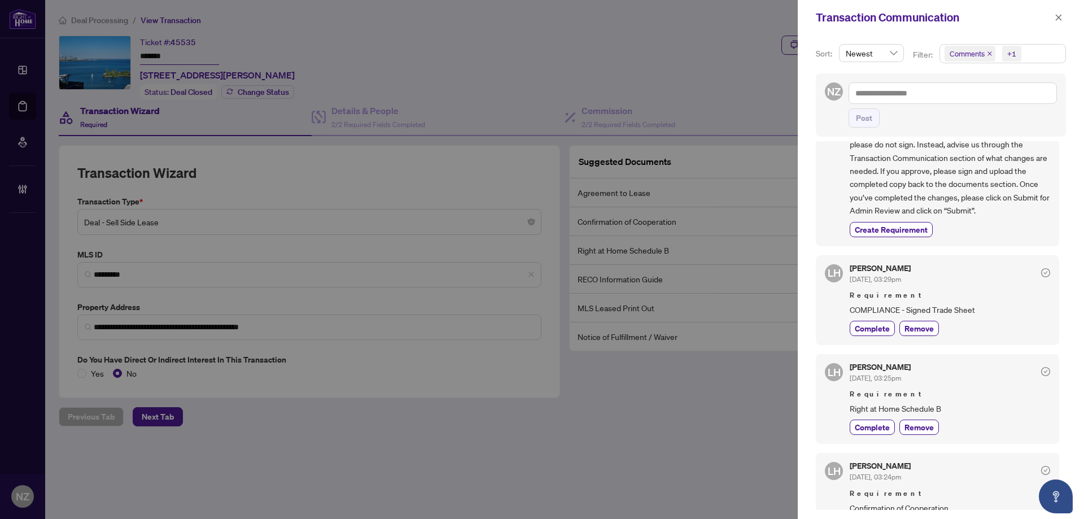
scroll to position [1183, 0]
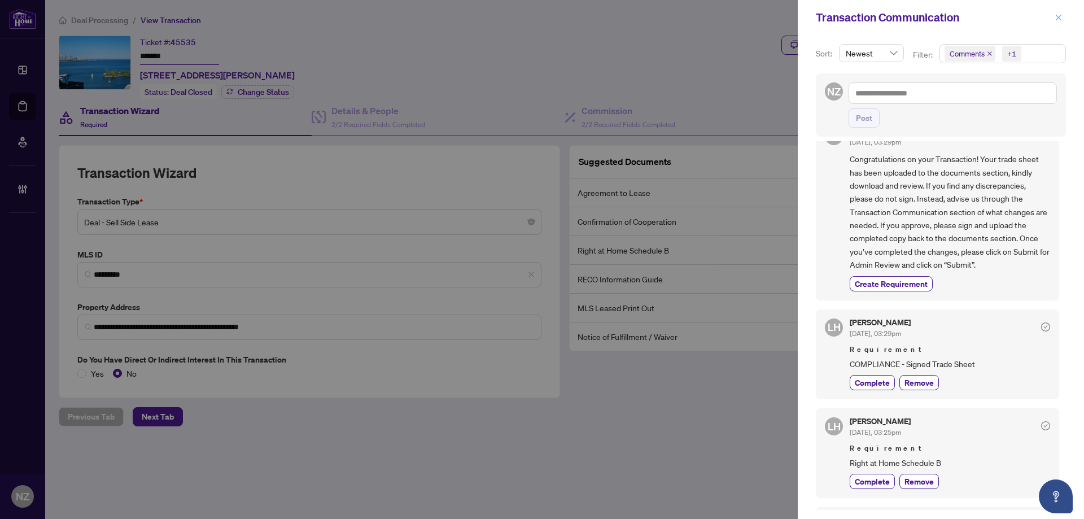
click at [1059, 17] on icon "close" at bounding box center [1059, 18] width 8 height 8
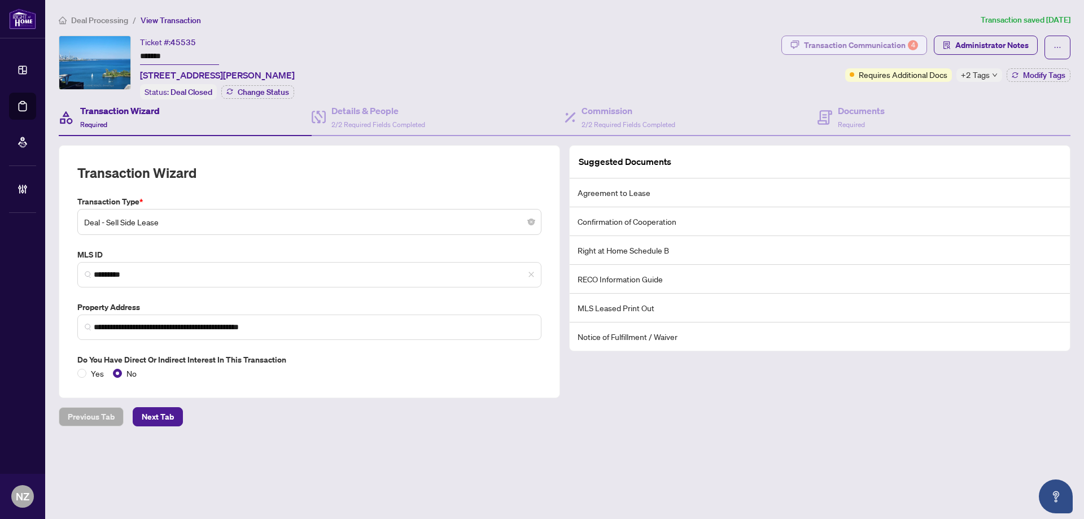
click at [879, 47] on div "Transaction Communication 4" at bounding box center [861, 45] width 114 height 18
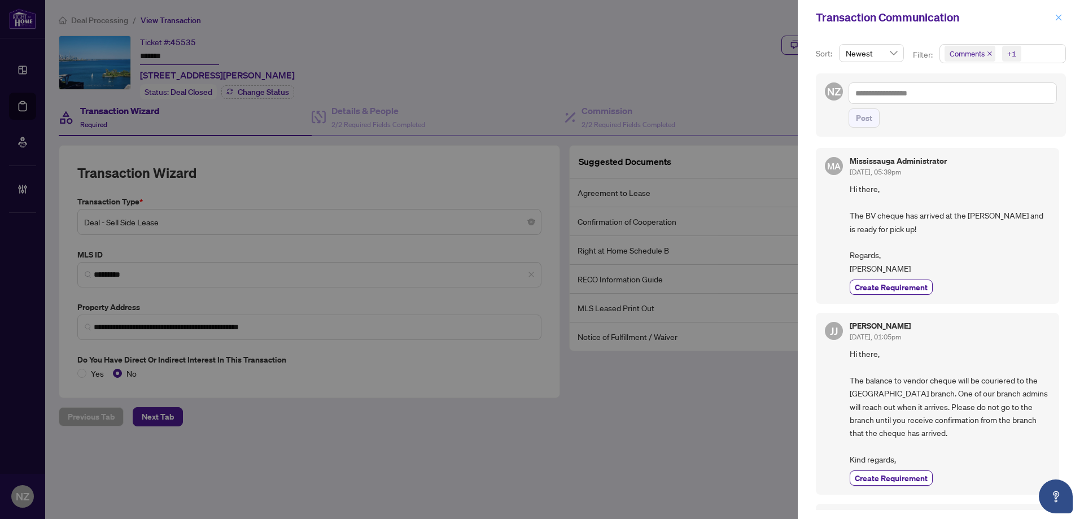
click at [1056, 14] on icon "close" at bounding box center [1059, 18] width 8 height 8
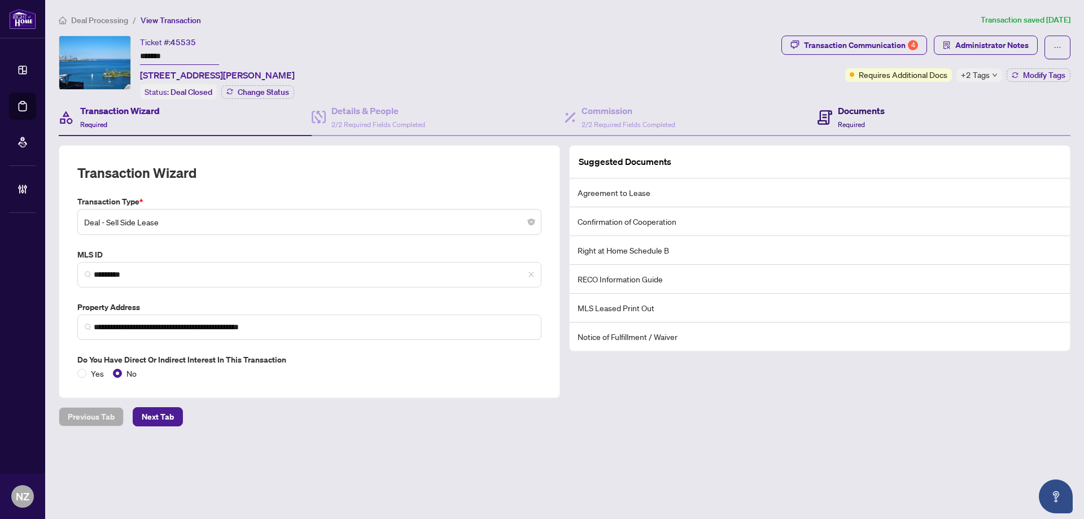
click at [845, 121] on span "Required" at bounding box center [851, 124] width 27 height 8
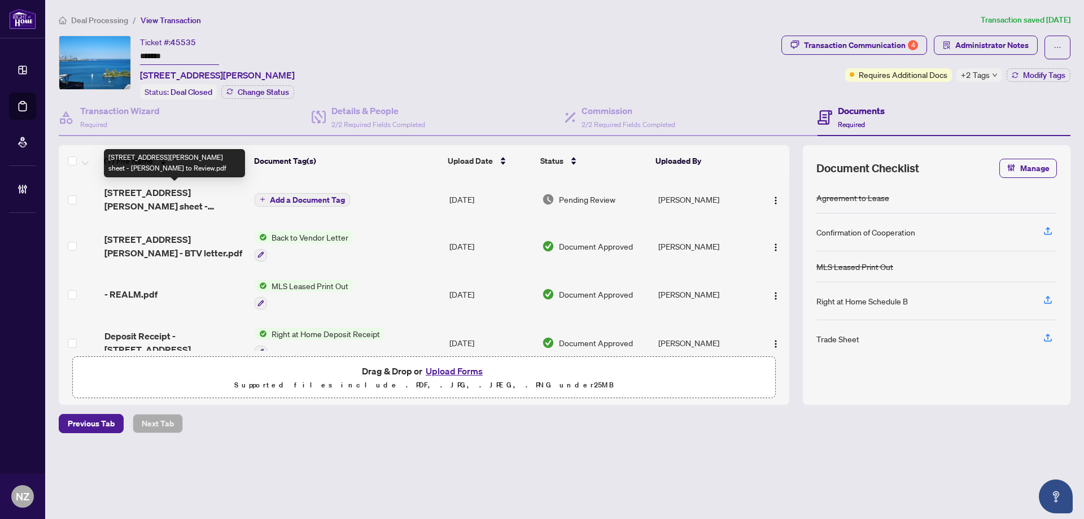
click at [146, 196] on span "[STREET_ADDRESS][PERSON_NAME] sheet - [PERSON_NAME] to Review.pdf" at bounding box center [174, 199] width 141 height 27
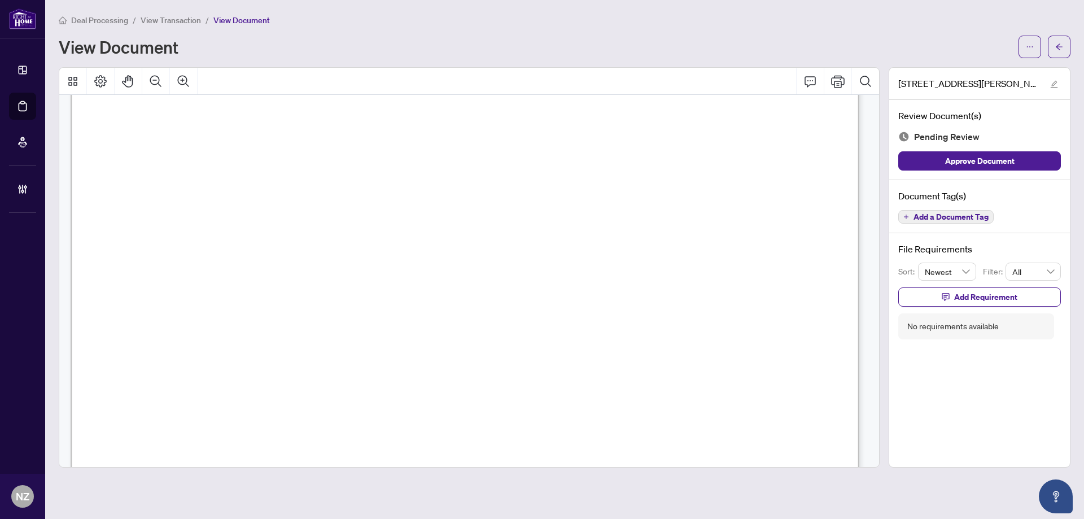
scroll to position [452, 0]
click at [1063, 47] on button "button" at bounding box center [1059, 47] width 23 height 23
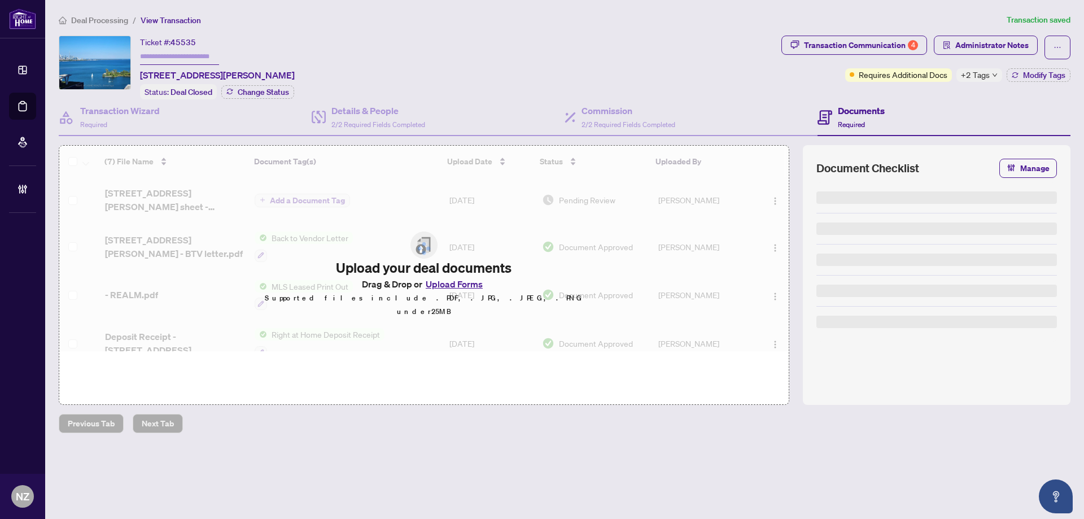
type input "*******"
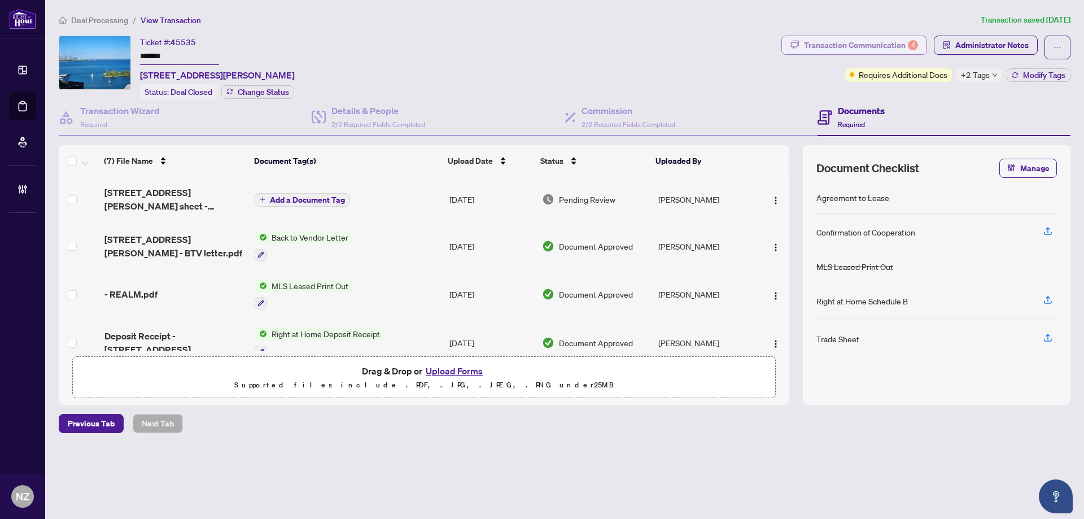
click at [860, 43] on div "Transaction Communication 4" at bounding box center [861, 45] width 114 height 18
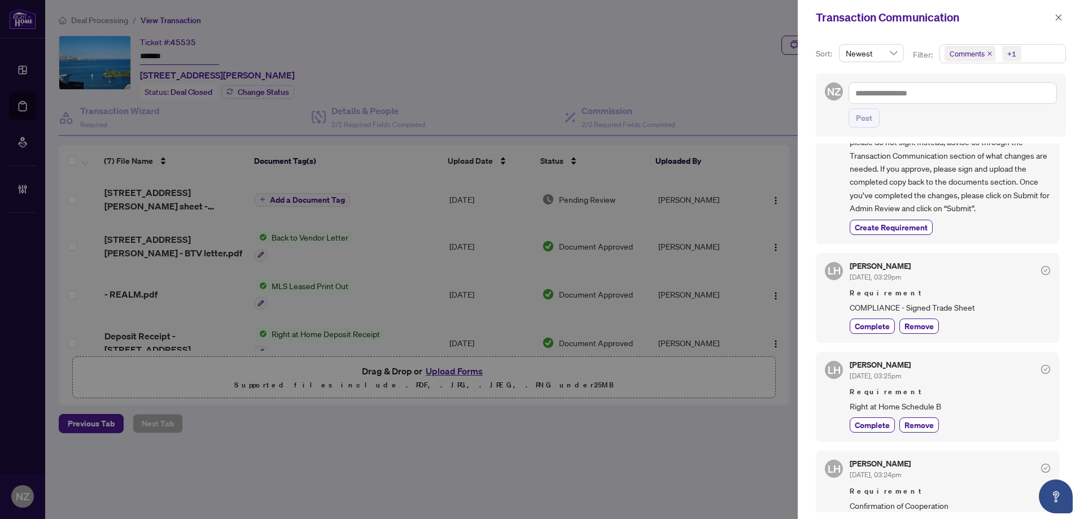
scroll to position [1242, 0]
drag, startPoint x: 851, startPoint y: 307, endPoint x: 978, endPoint y: 307, distance: 127.6
click at [978, 307] on span "COMPLIANCE - Signed Trade Sheet" at bounding box center [950, 306] width 200 height 13
copy span "COMPLIANCE - Signed Trade Sheet"
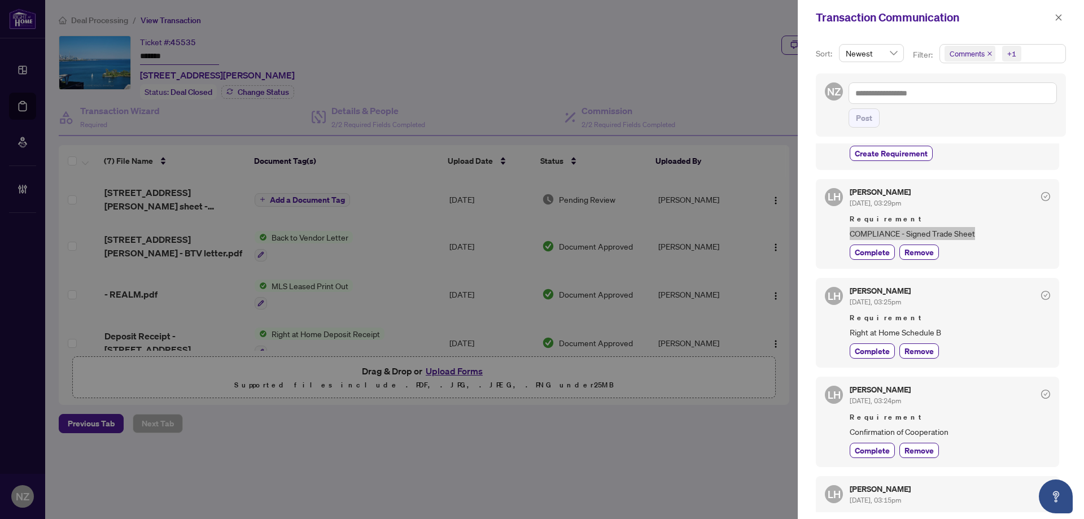
scroll to position [1409, 0]
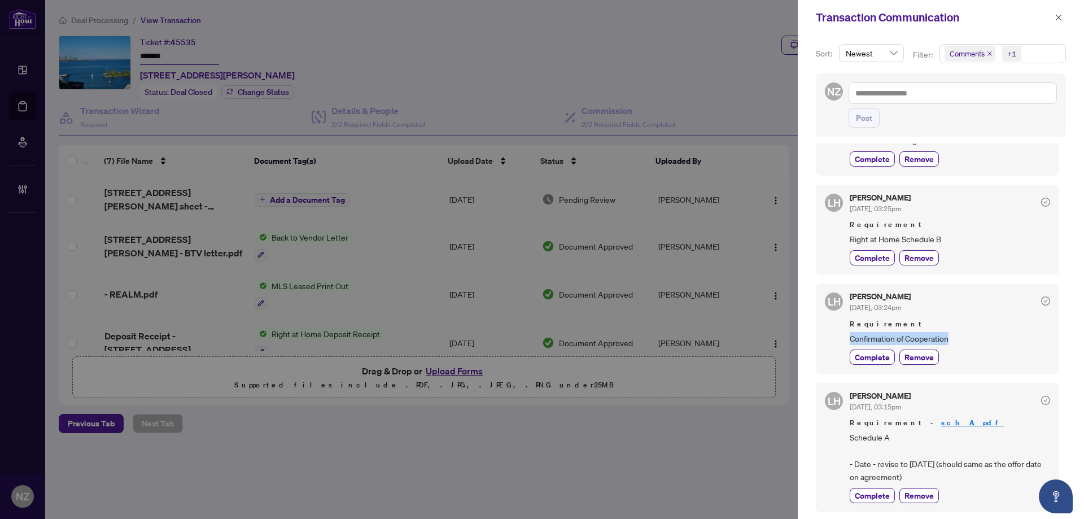
drag, startPoint x: 850, startPoint y: 339, endPoint x: 950, endPoint y: 338, distance: 99.4
click at [950, 338] on span "Confirmation of Cooperation" at bounding box center [950, 338] width 200 height 13
copy span "Confirmation of Cooperation"
drag, startPoint x: 850, startPoint y: 435, endPoint x: 944, endPoint y: 475, distance: 102.2
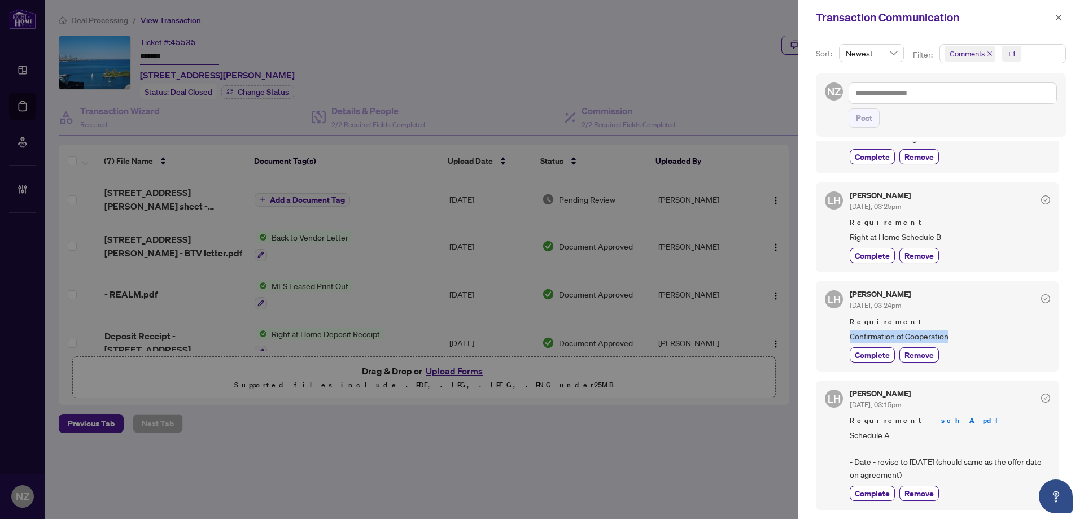
click at [944, 475] on span "Schedule A - Date - revise to [DATE] (should same as the offer date on agreemen…" at bounding box center [950, 455] width 200 height 53
copy span "Schedule A - Date - revise to [DATE] (should same as the offer date on agreemen…"
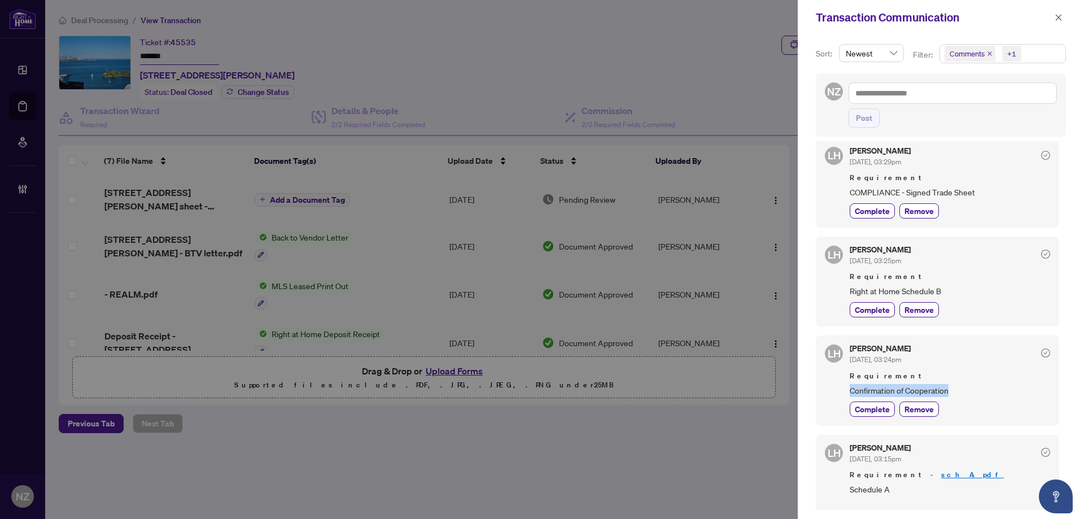
scroll to position [1296, 0]
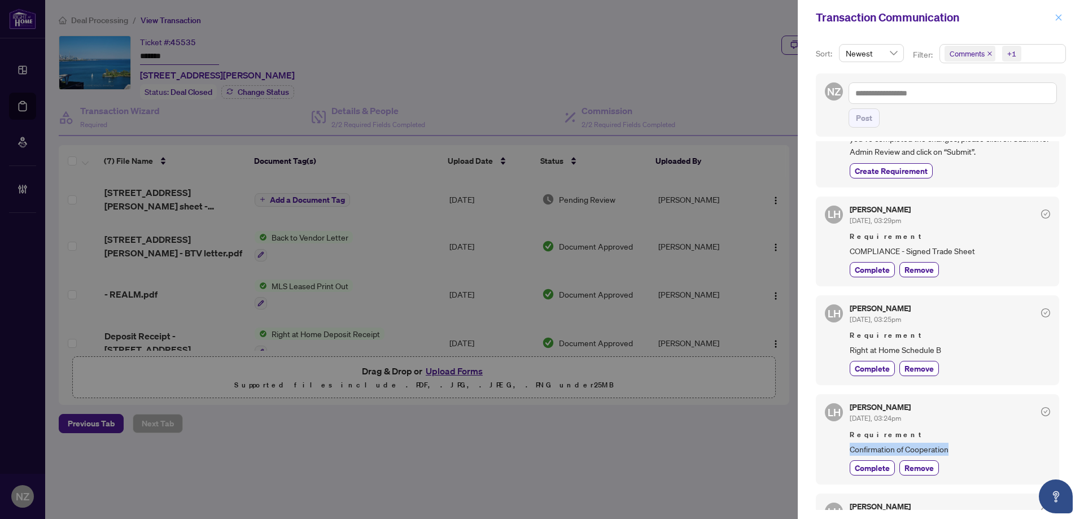
click at [1056, 21] on icon "close" at bounding box center [1059, 18] width 8 height 8
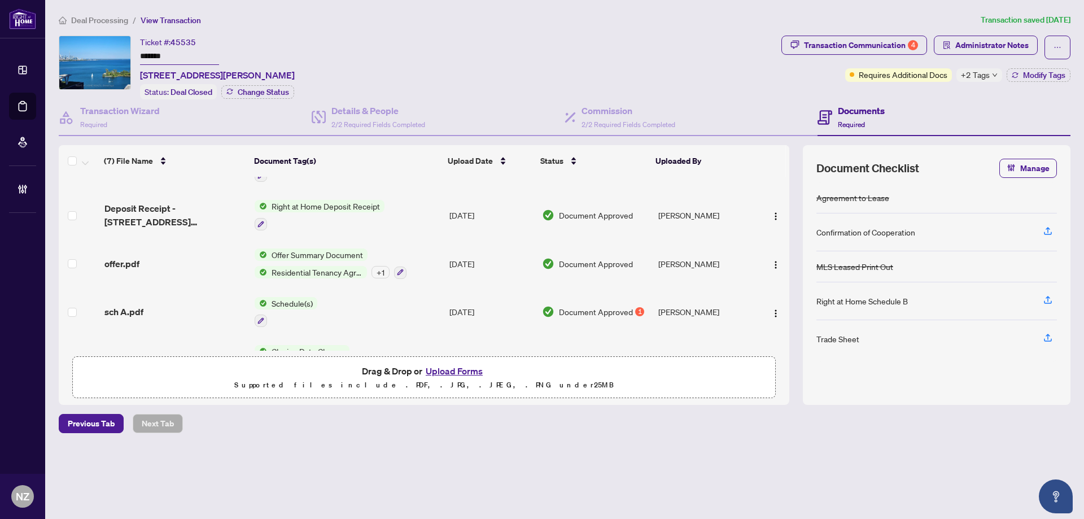
scroll to position [108, 0]
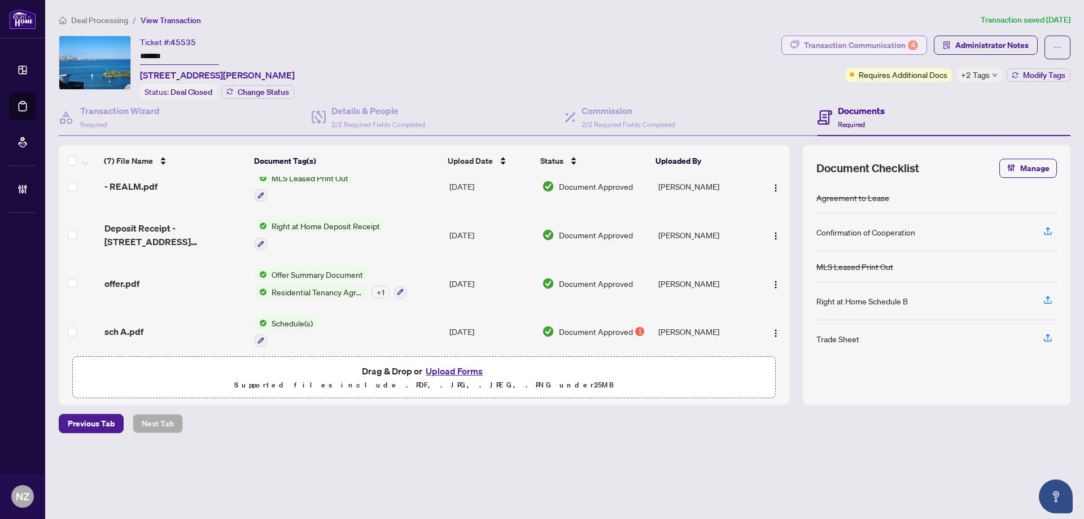
click at [836, 40] on div "Transaction Communication 4" at bounding box center [861, 45] width 114 height 18
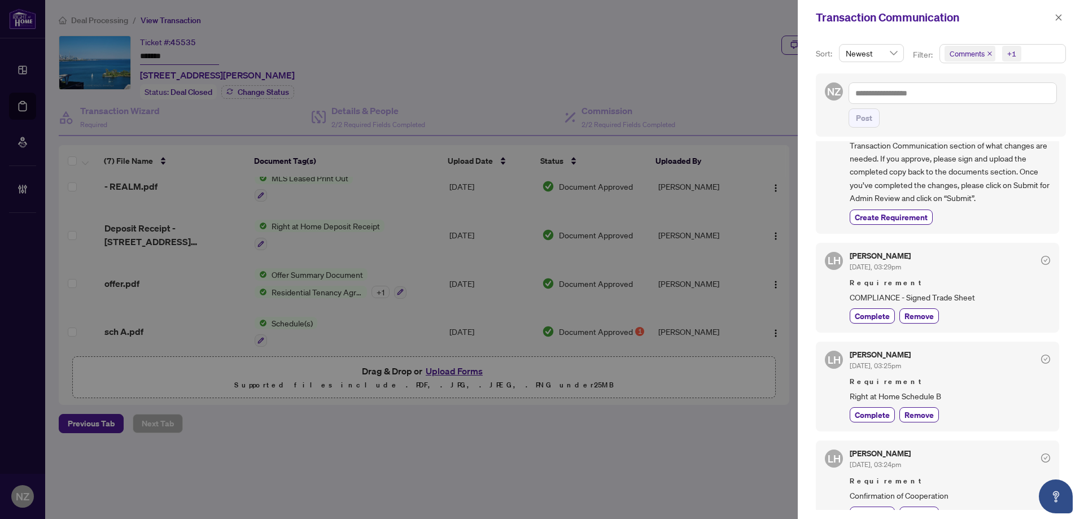
scroll to position [1355, 0]
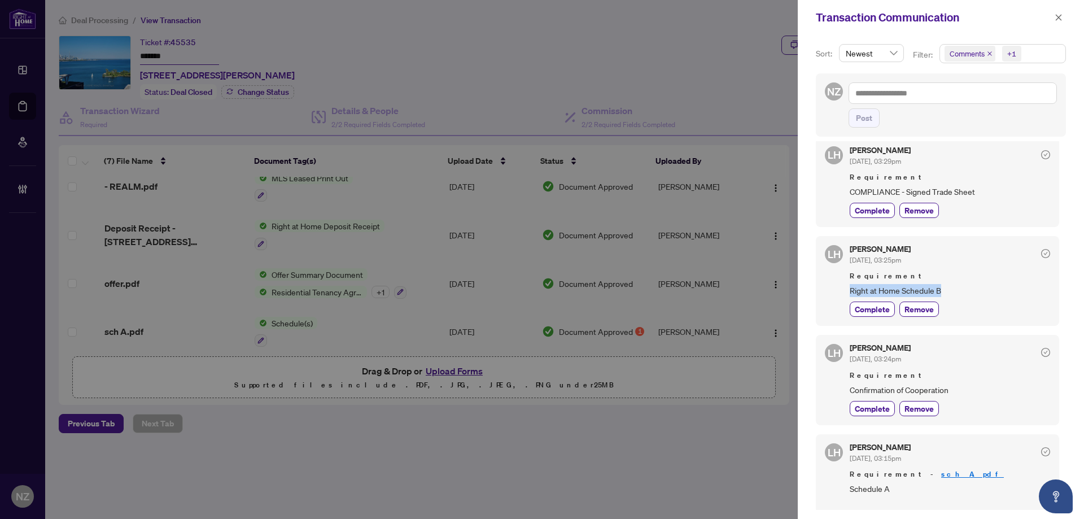
drag, startPoint x: 851, startPoint y: 290, endPoint x: 961, endPoint y: 290, distance: 110.1
click at [961, 290] on span "Right at Home Schedule B" at bounding box center [950, 290] width 200 height 13
copy span "Right at Home Schedule B"
click at [1061, 18] on icon "close" at bounding box center [1059, 18] width 8 height 8
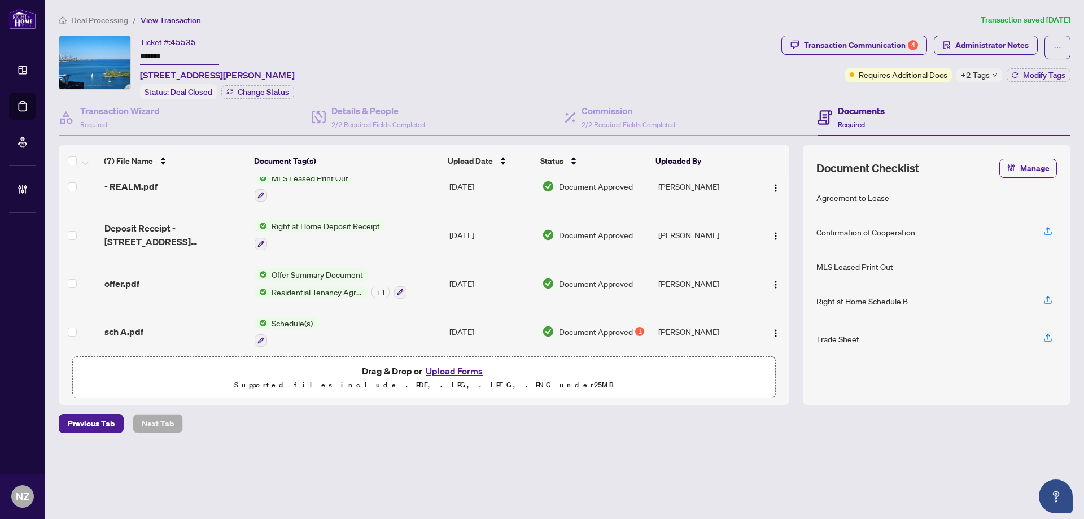
click at [76, 20] on span "Deal Processing" at bounding box center [99, 20] width 57 height 10
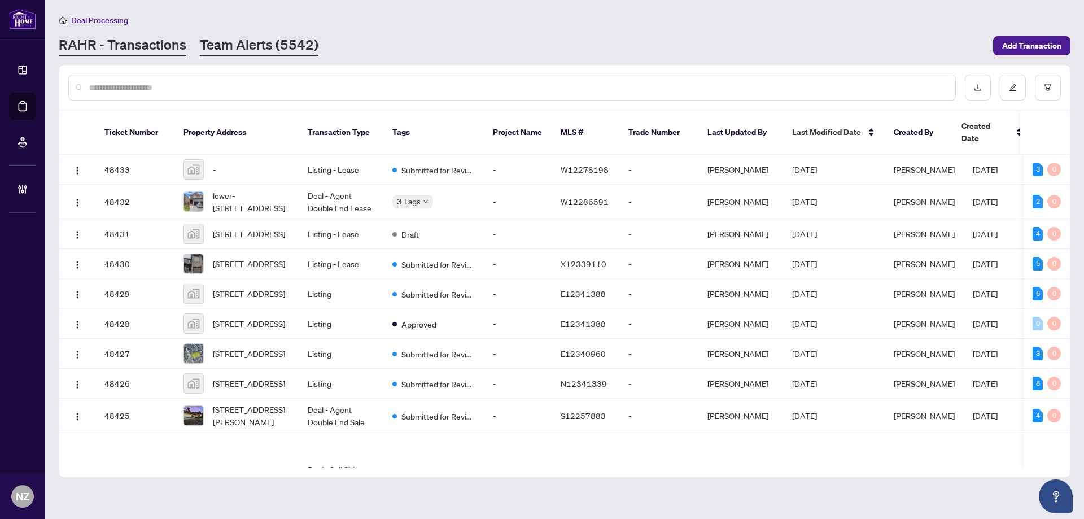
click at [229, 50] on link "Team Alerts (5542)" at bounding box center [259, 46] width 119 height 20
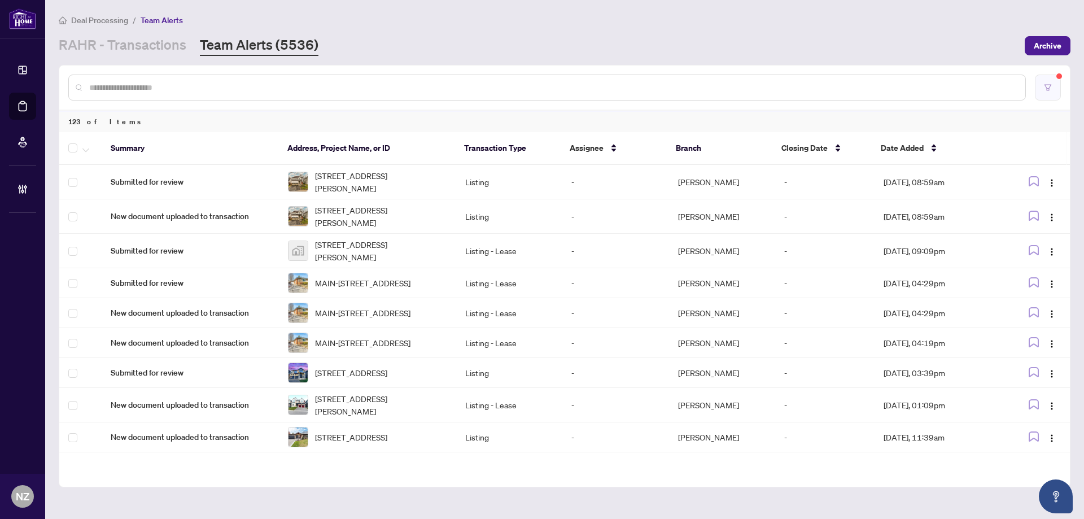
click at [1048, 88] on icon "filter" at bounding box center [1048, 88] width 8 height 8
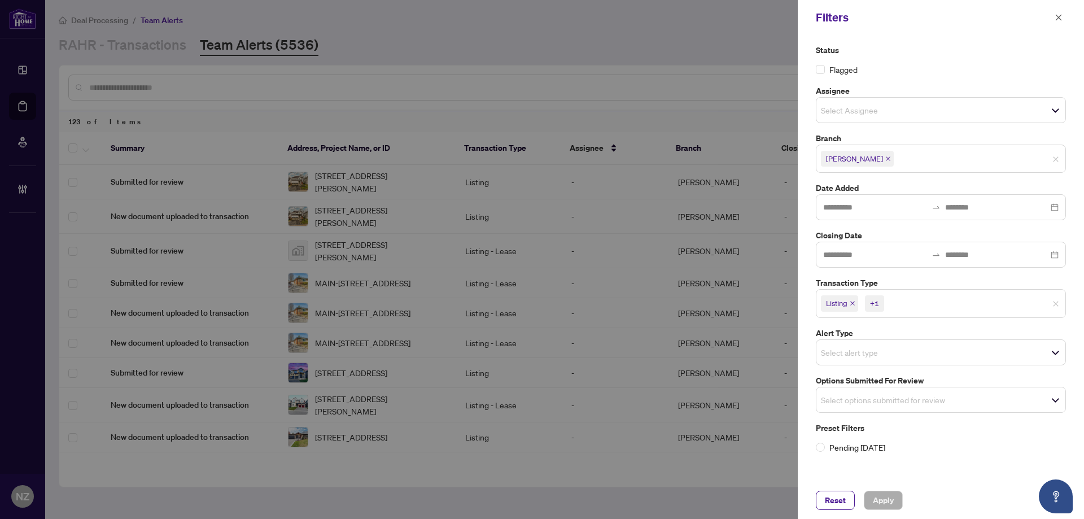
click at [929, 401] on span "Select options submitted for review" at bounding box center [940, 400] width 249 height 16
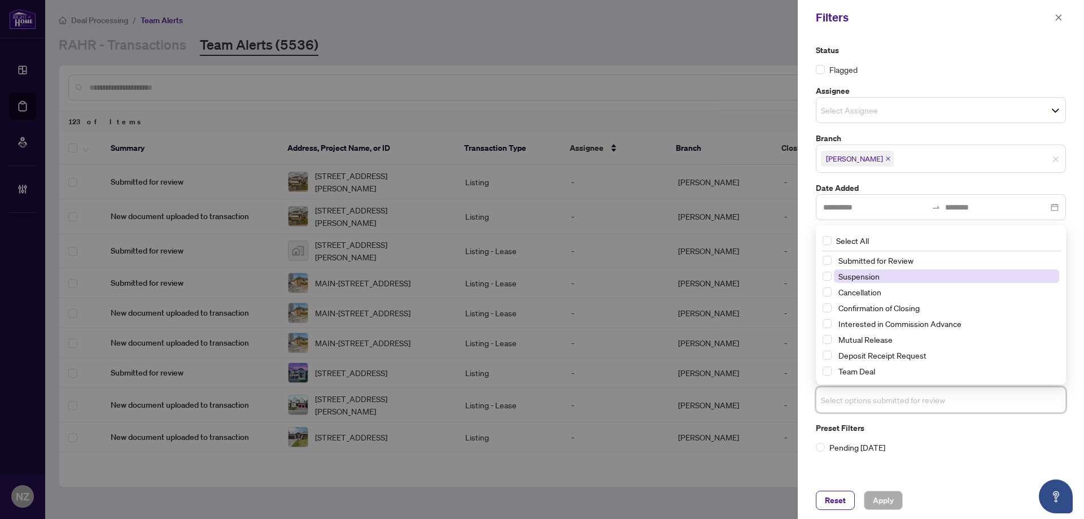
click at [869, 278] on span "Suspension" at bounding box center [858, 276] width 41 height 10
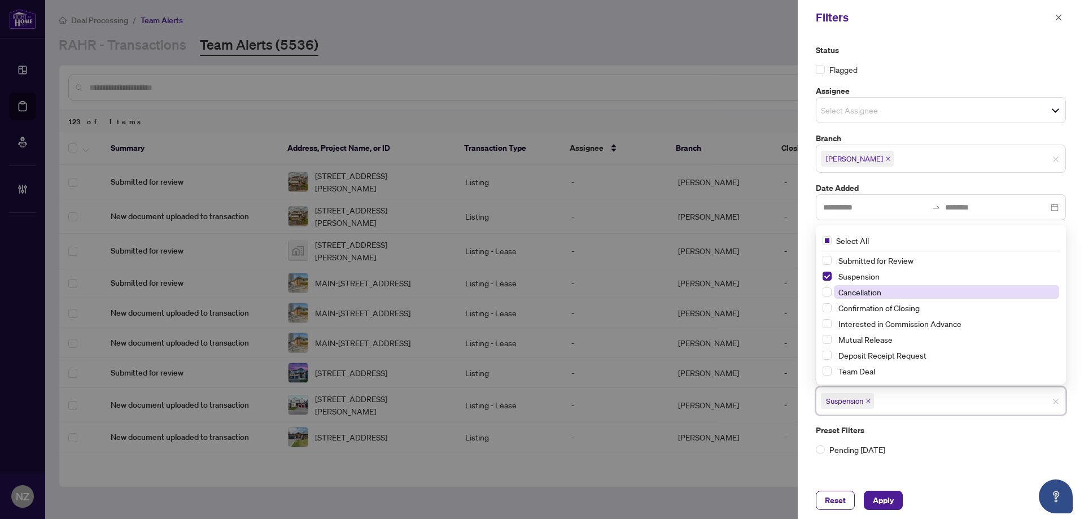
click at [868, 289] on span "Cancellation" at bounding box center [859, 292] width 43 height 10
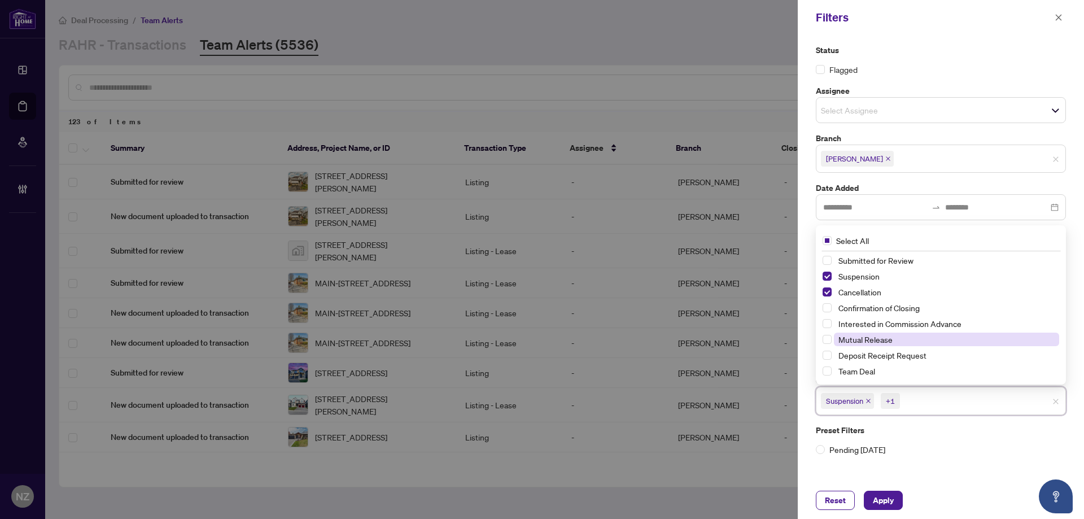
click at [849, 340] on span "Mutual Release" at bounding box center [865, 339] width 54 height 10
click at [874, 497] on span "Apply" at bounding box center [883, 500] width 21 height 18
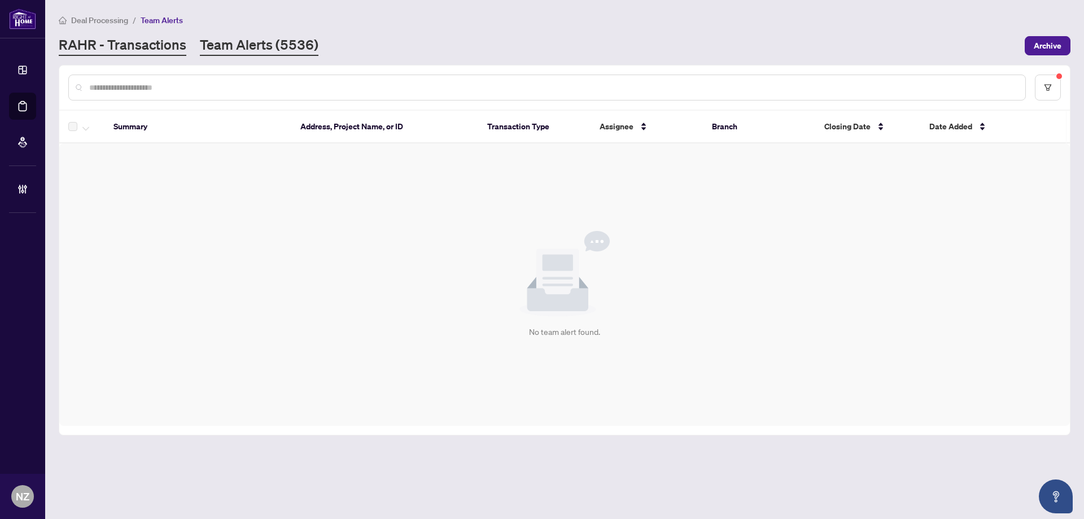
click at [150, 49] on link "RAHR - Transactions" at bounding box center [123, 46] width 128 height 20
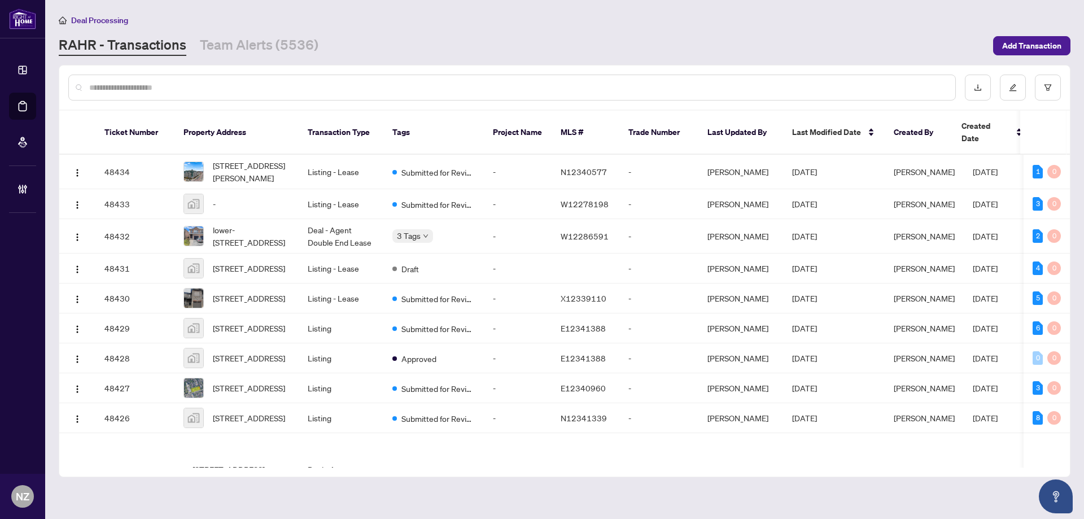
click at [191, 84] on input "text" at bounding box center [517, 87] width 857 height 12
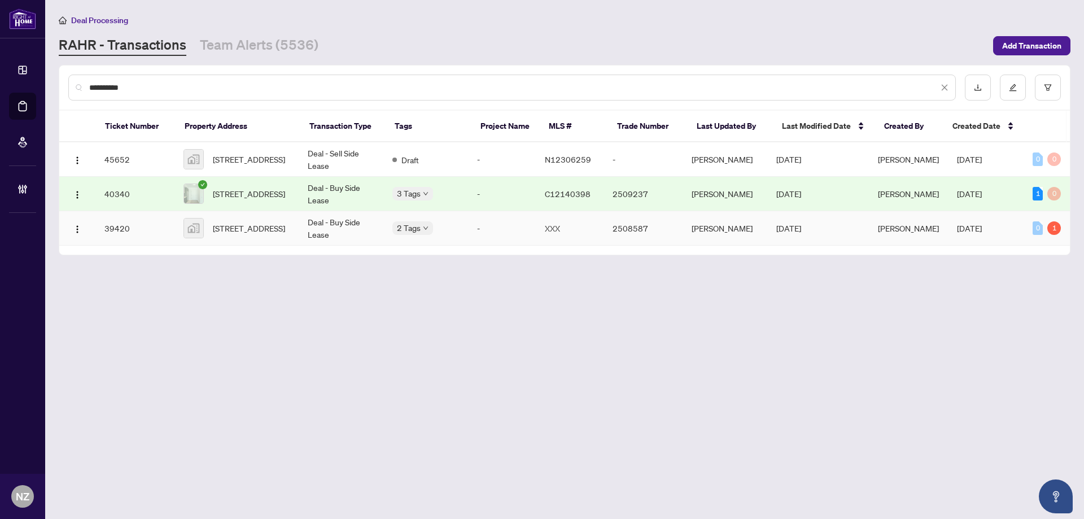
type input "**********"
click at [261, 234] on span "[STREET_ADDRESS]" at bounding box center [249, 228] width 72 height 12
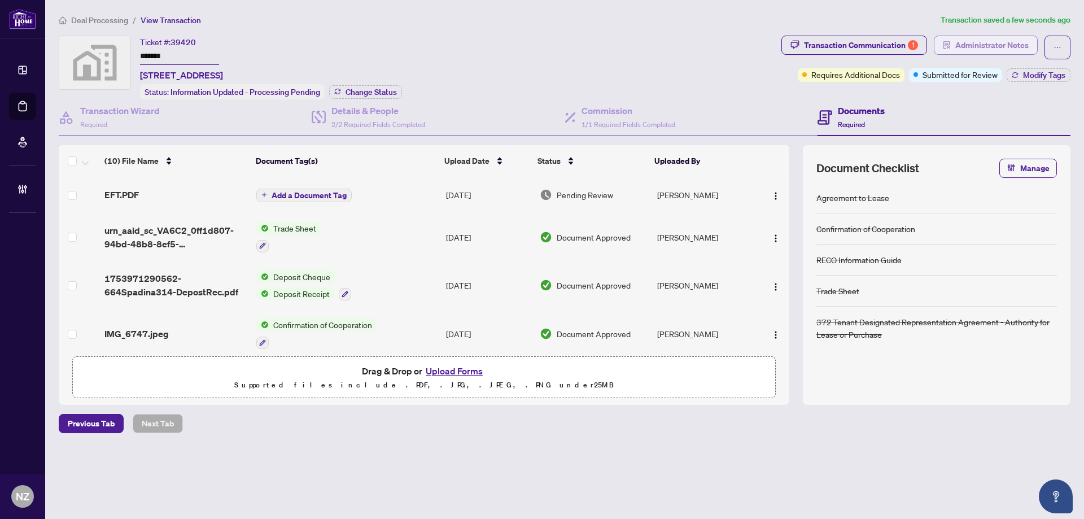
click at [985, 47] on span "Administrator Notes" at bounding box center [991, 45] width 73 height 18
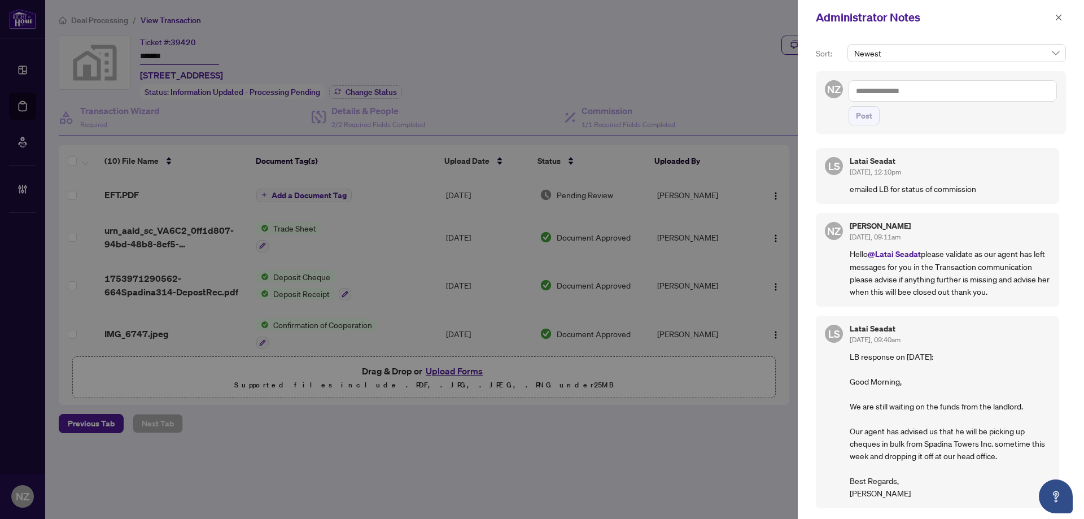
click at [907, 54] on span "Newest" at bounding box center [956, 53] width 205 height 17
type input "*"
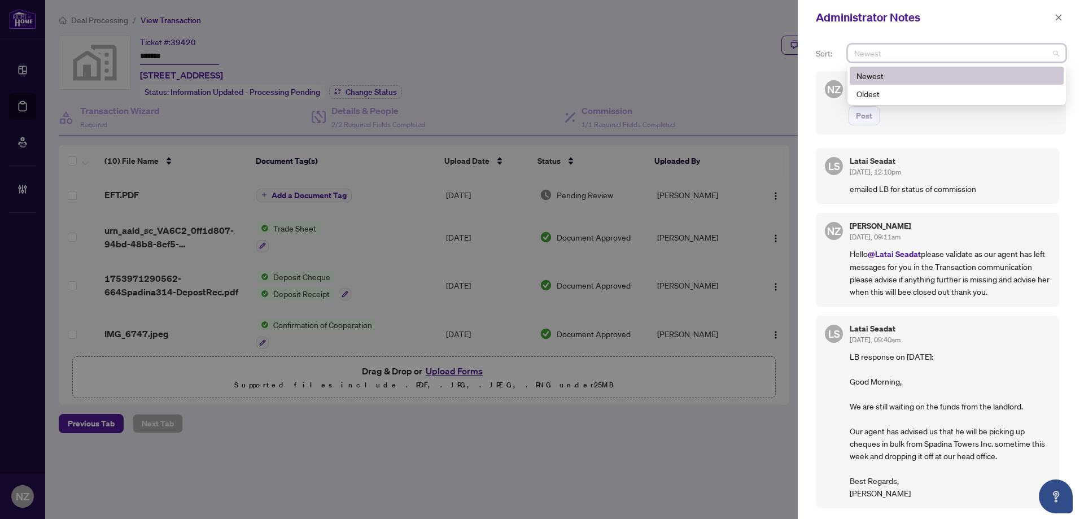
click at [980, 129] on div "NZ Post" at bounding box center [941, 102] width 250 height 63
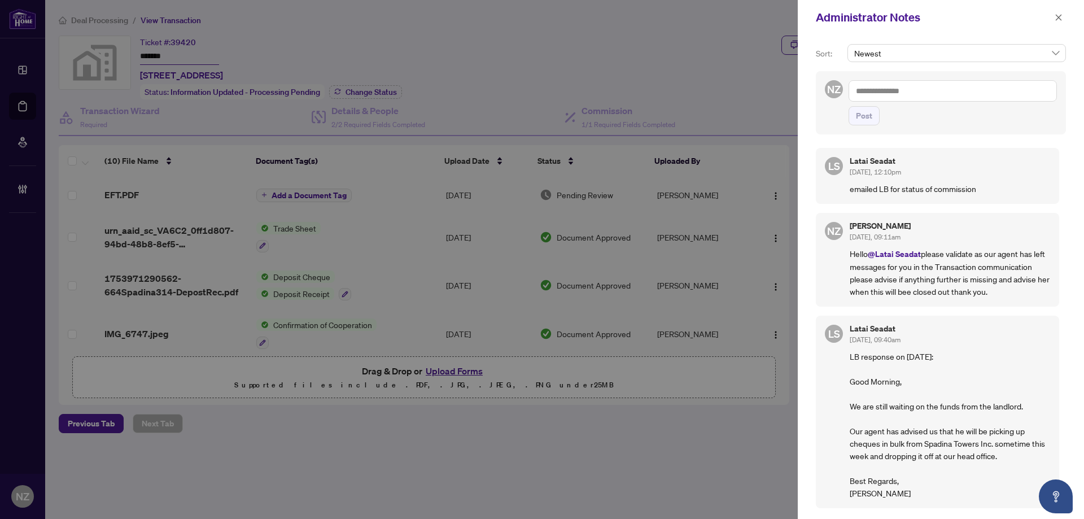
click at [895, 90] on textarea at bounding box center [953, 90] width 208 height 21
click at [896, 99] on span "[PERSON_NAME] Account ing" at bounding box center [943, 99] width 102 height 10
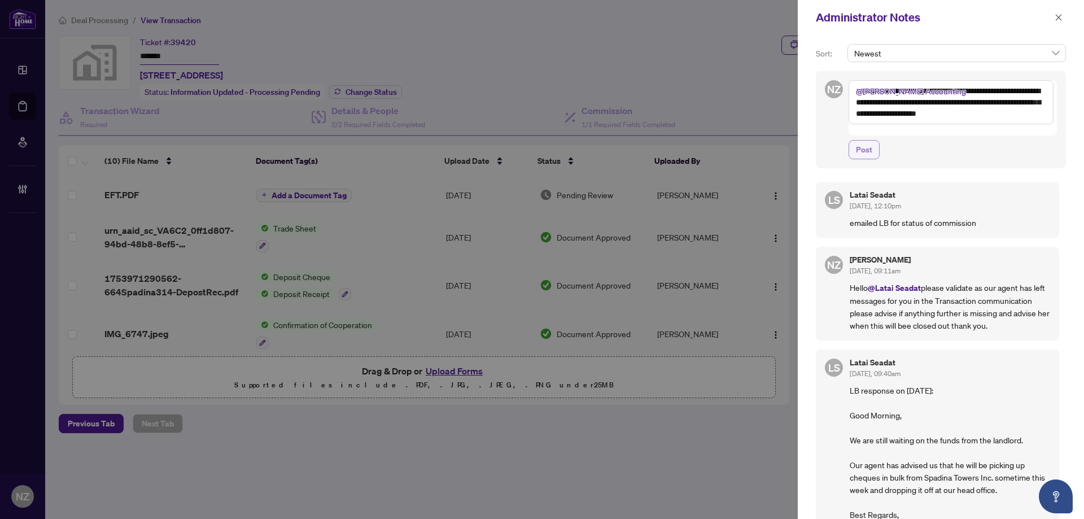
type textarea "**********"
click at [874, 140] on button "Post" at bounding box center [864, 149] width 31 height 19
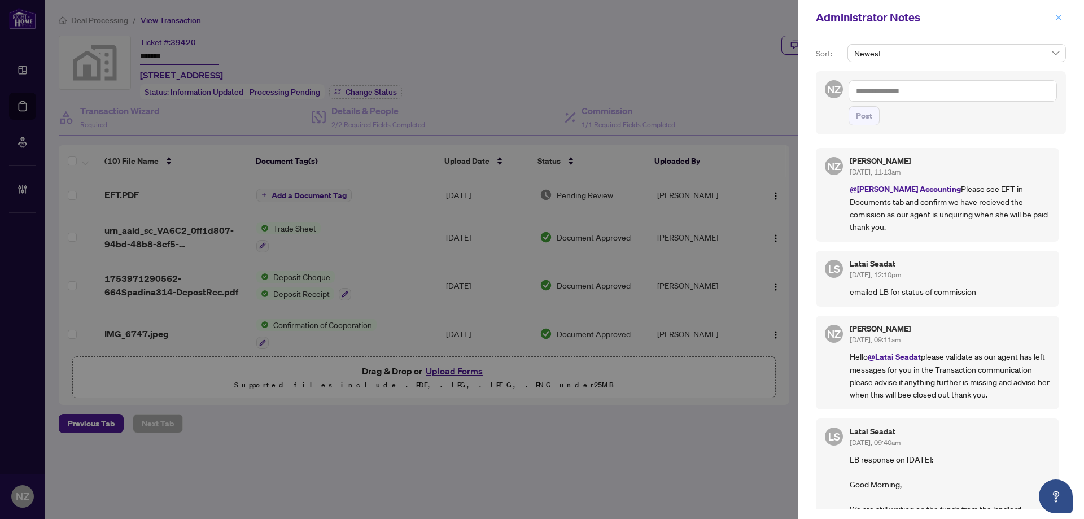
click at [1057, 18] on icon "close" at bounding box center [1059, 18] width 8 height 8
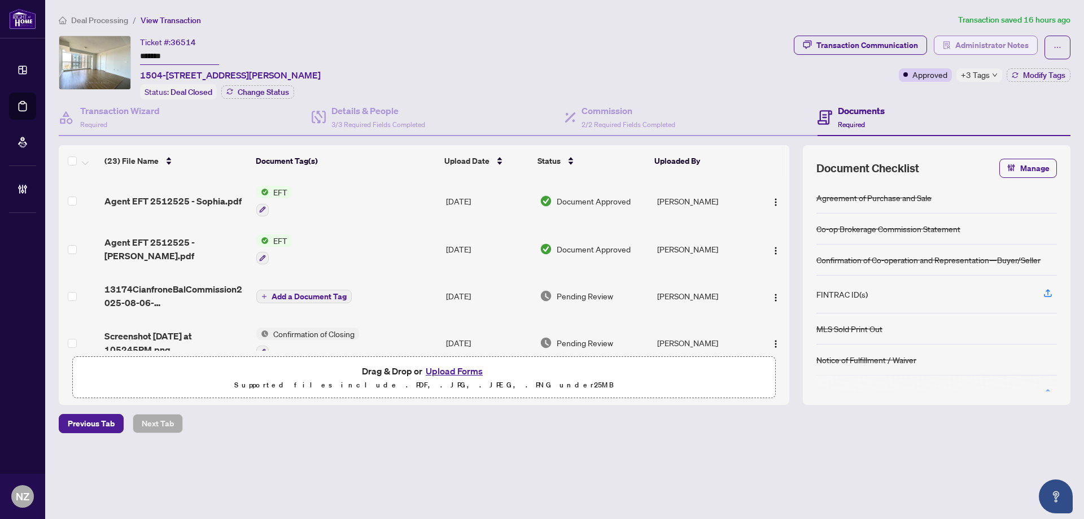
click at [1002, 38] on span "Administrator Notes" at bounding box center [991, 45] width 73 height 18
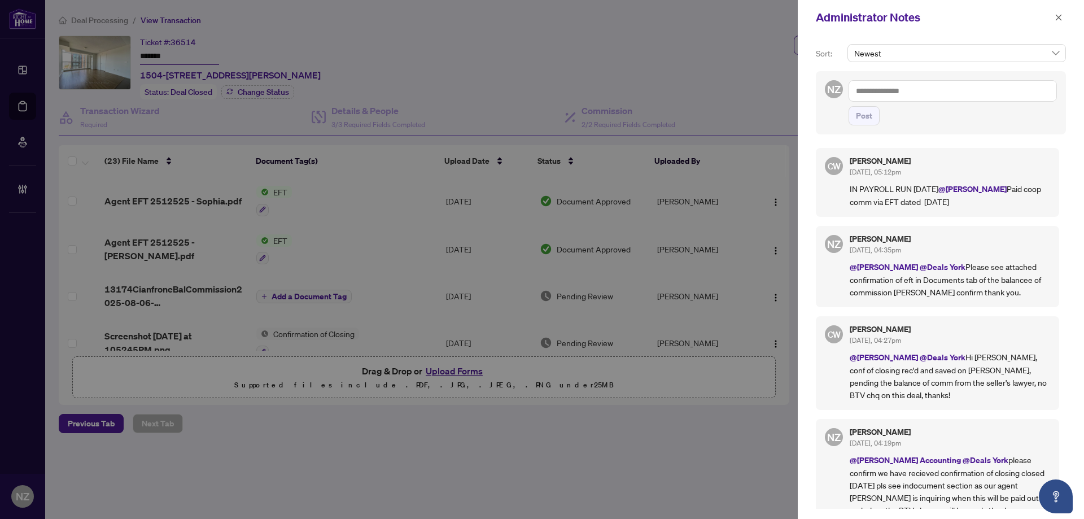
drag, startPoint x: 1059, startPoint y: 21, endPoint x: 970, endPoint y: 28, distance: 89.5
click at [1059, 21] on icon "close" at bounding box center [1059, 18] width 8 height 8
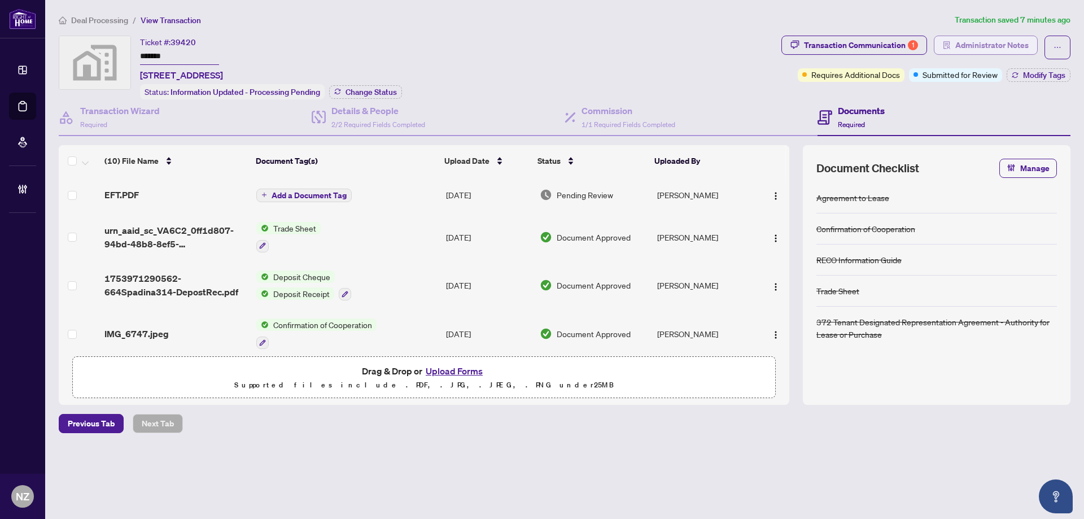
click at [1006, 46] on span "Administrator Notes" at bounding box center [991, 45] width 73 height 18
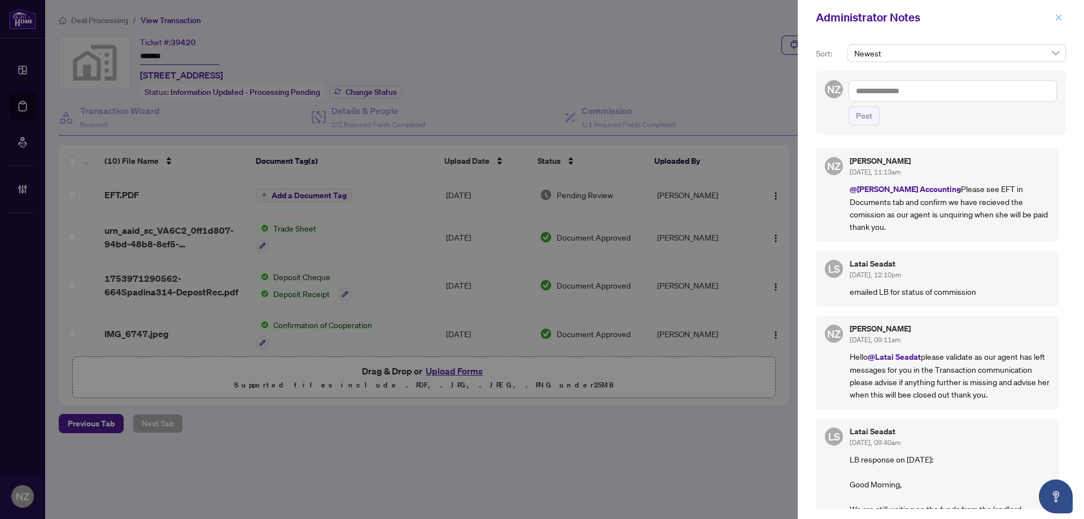
click at [1061, 18] on icon "close" at bounding box center [1059, 18] width 8 height 8
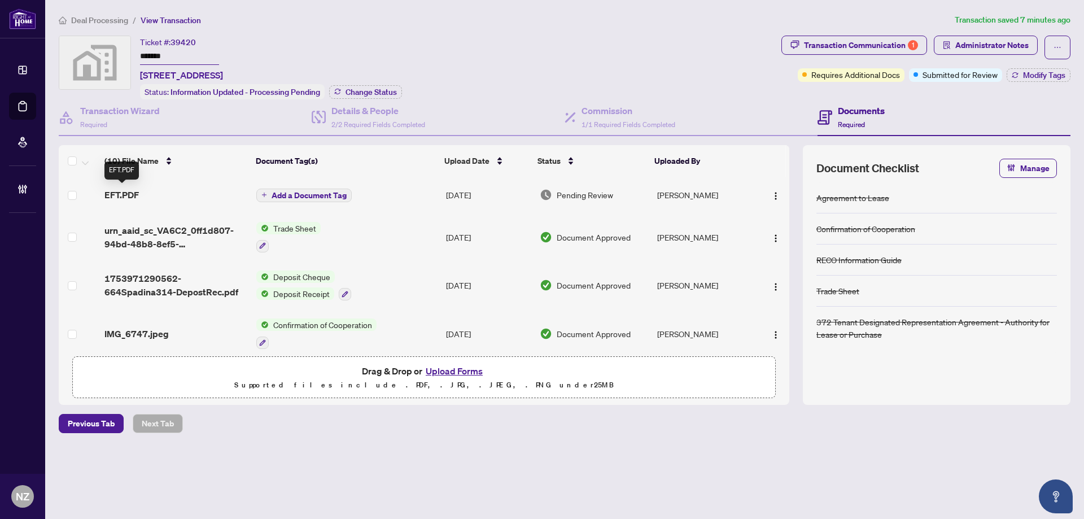
click at [133, 189] on span "EFT.PDF" at bounding box center [121, 195] width 34 height 14
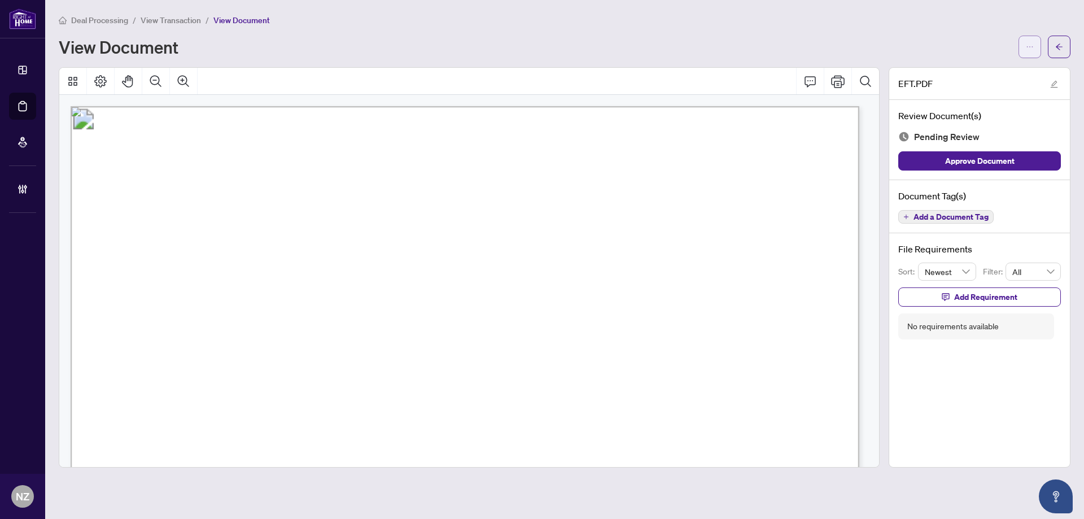
click at [1028, 43] on icon "ellipsis" at bounding box center [1030, 47] width 8 height 8
click at [968, 110] on span "Document Permissions" at bounding box center [989, 107] width 86 height 12
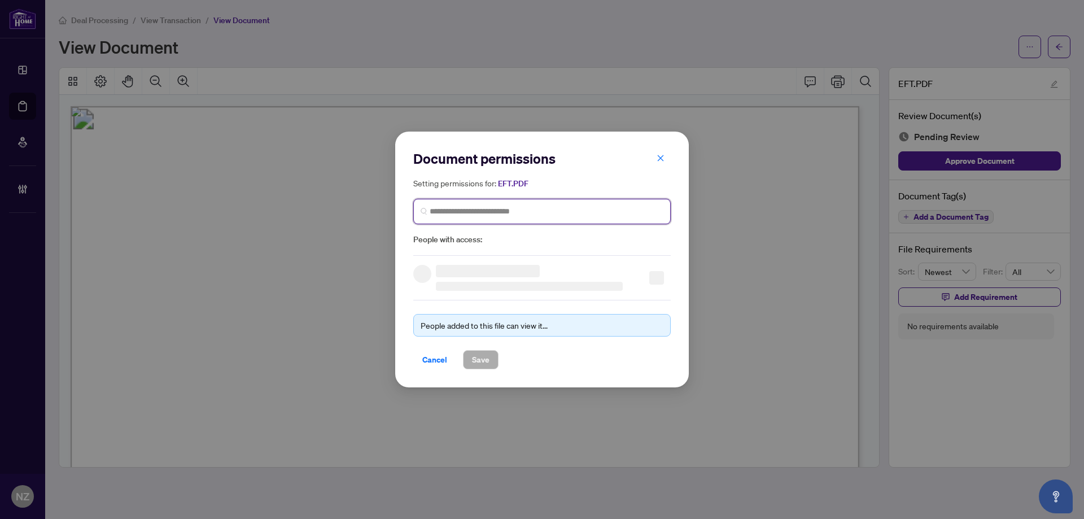
click at [487, 209] on input "search" at bounding box center [547, 212] width 234 height 12
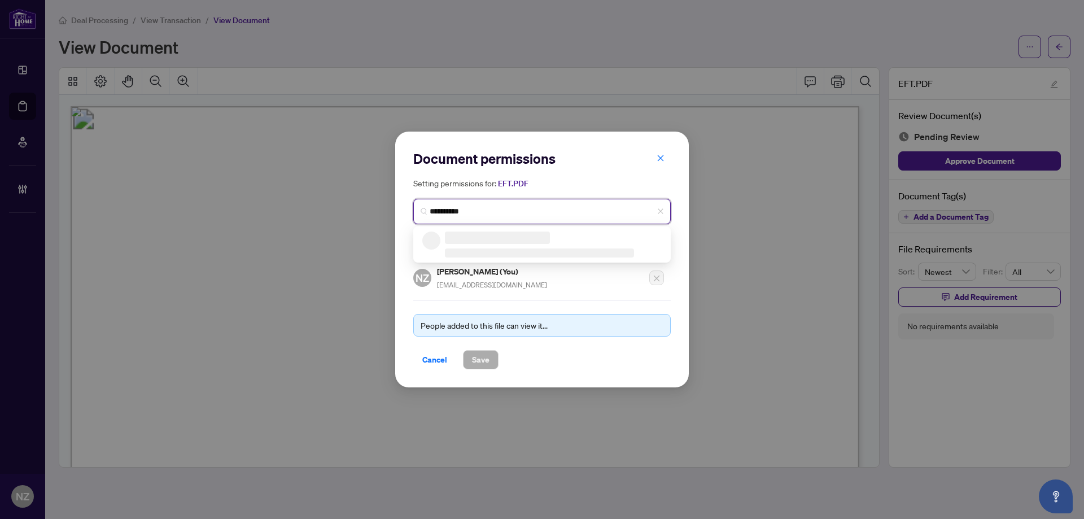
type input "**********"
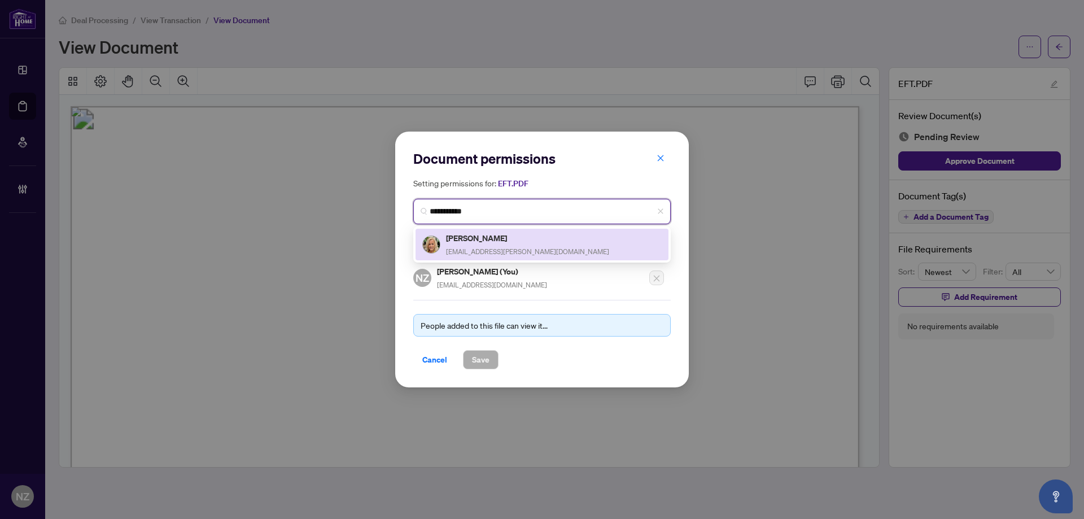
click at [503, 242] on h5 "[PERSON_NAME]" at bounding box center [527, 237] width 163 height 13
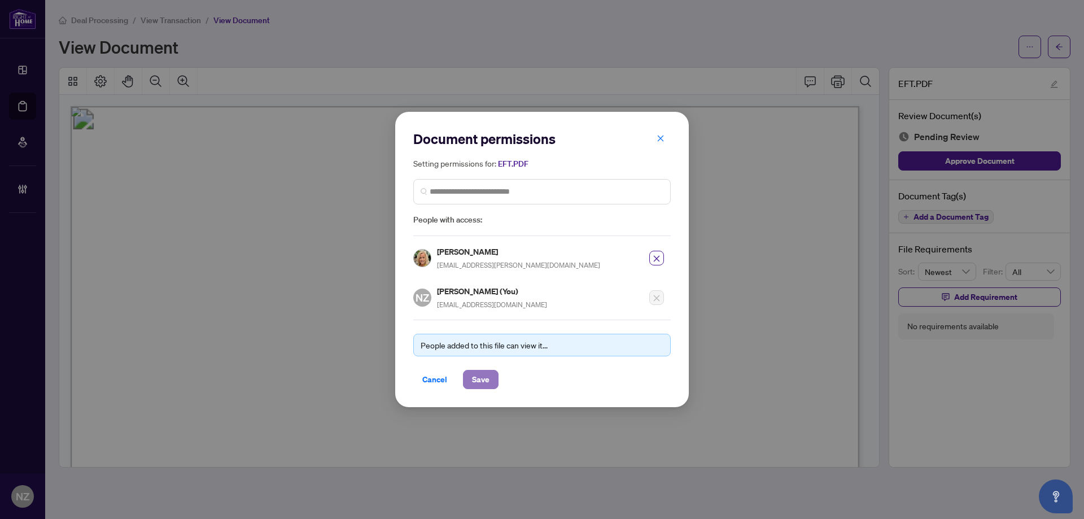
click at [478, 379] on span "Save" at bounding box center [481, 379] width 18 height 18
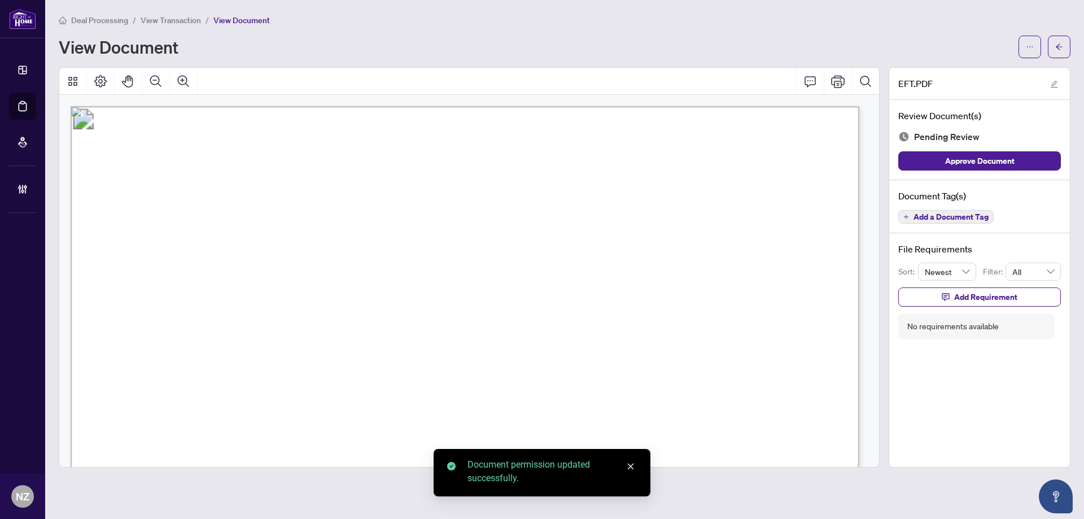
click at [1054, 46] on button "button" at bounding box center [1059, 47] width 23 height 23
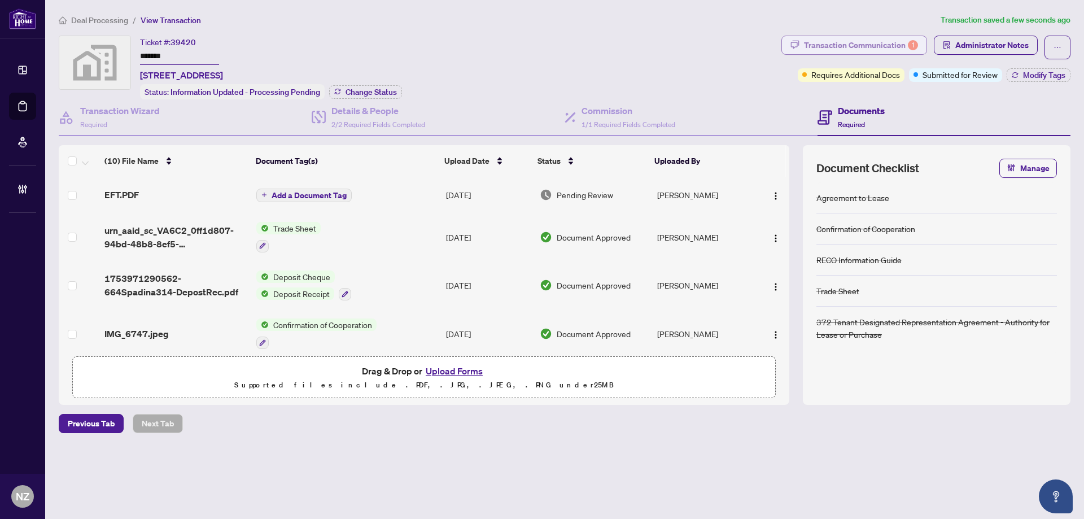
click at [881, 47] on div "Transaction Communication 1" at bounding box center [861, 45] width 114 height 18
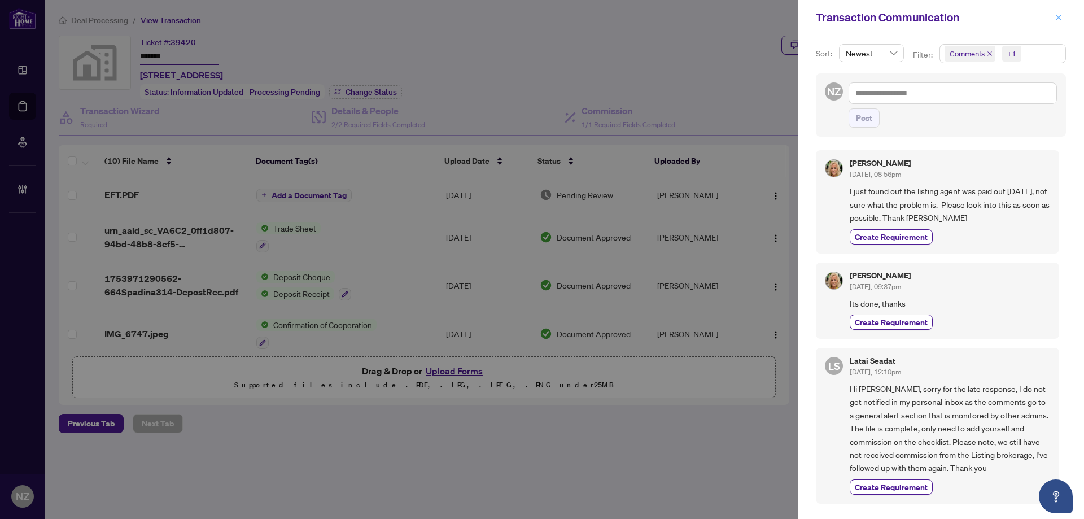
click at [1059, 24] on span "button" at bounding box center [1059, 17] width 8 height 18
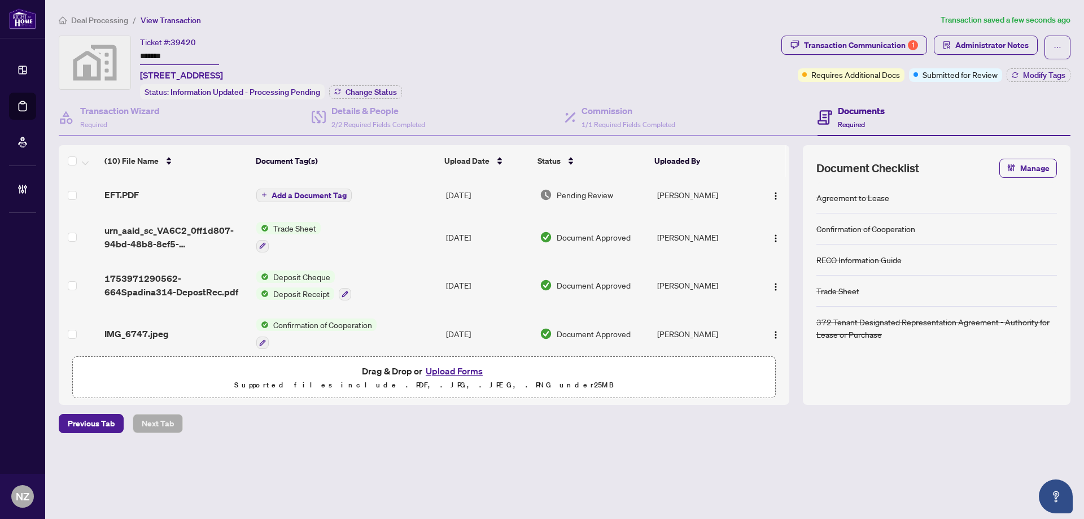
click at [112, 25] on li "Deal Processing" at bounding box center [93, 20] width 69 height 13
click at [94, 22] on span "Deal Processing" at bounding box center [99, 20] width 57 height 10
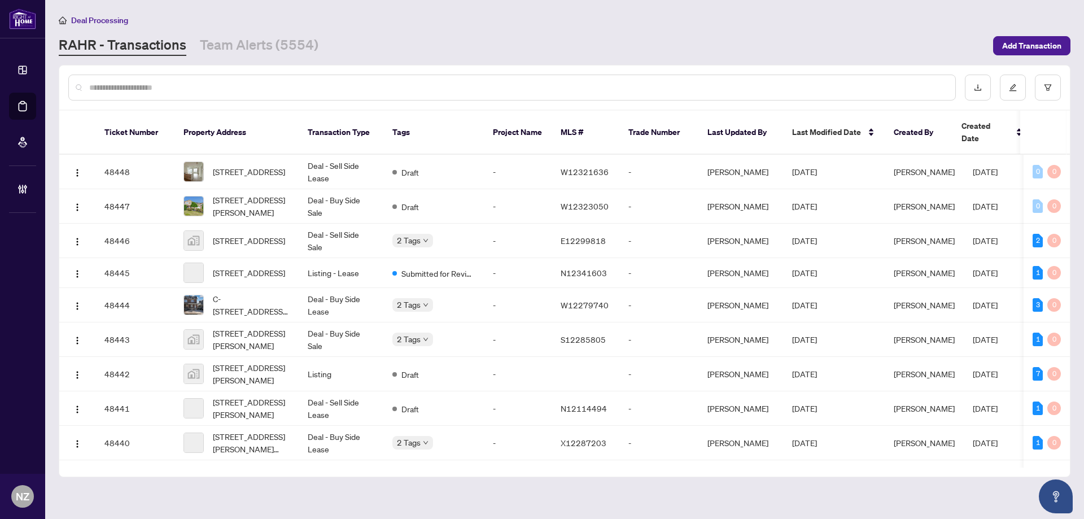
click at [107, 89] on input "text" at bounding box center [517, 87] width 857 height 12
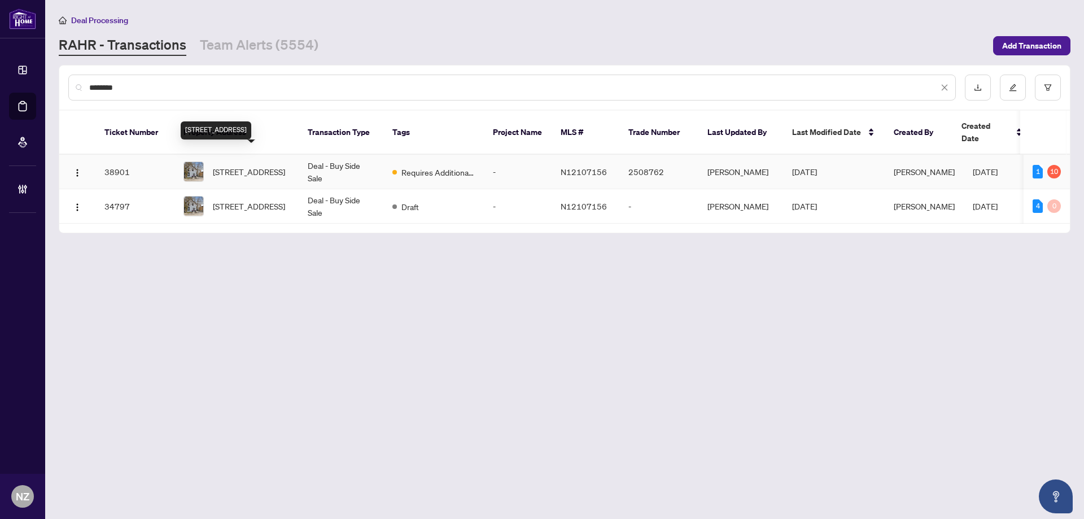
type input "********"
click at [240, 165] on span "81 Victoria Dr, Uxbridge, Ontario L9P 1H2, Canada" at bounding box center [249, 171] width 72 height 12
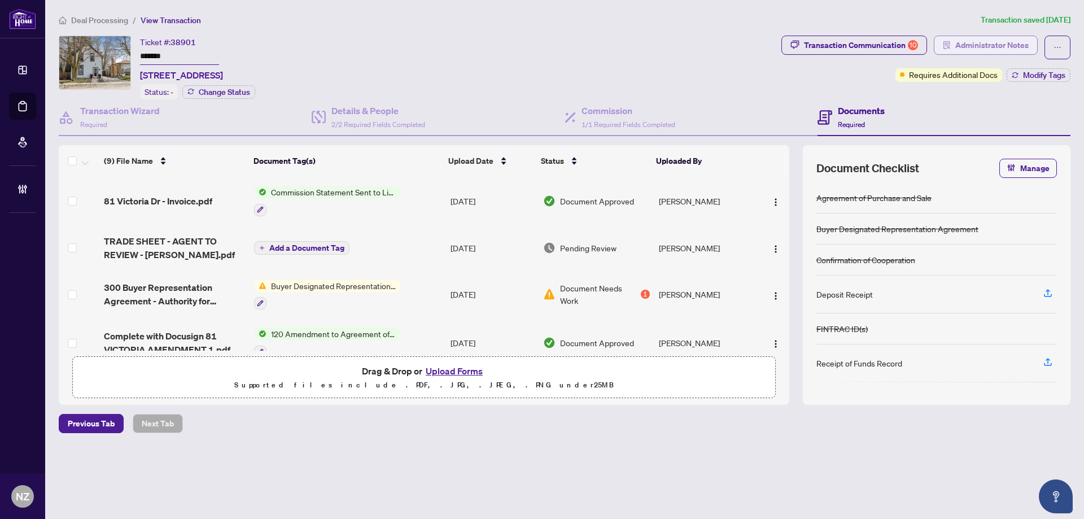
click at [980, 49] on span "Administrator Notes" at bounding box center [991, 45] width 73 height 18
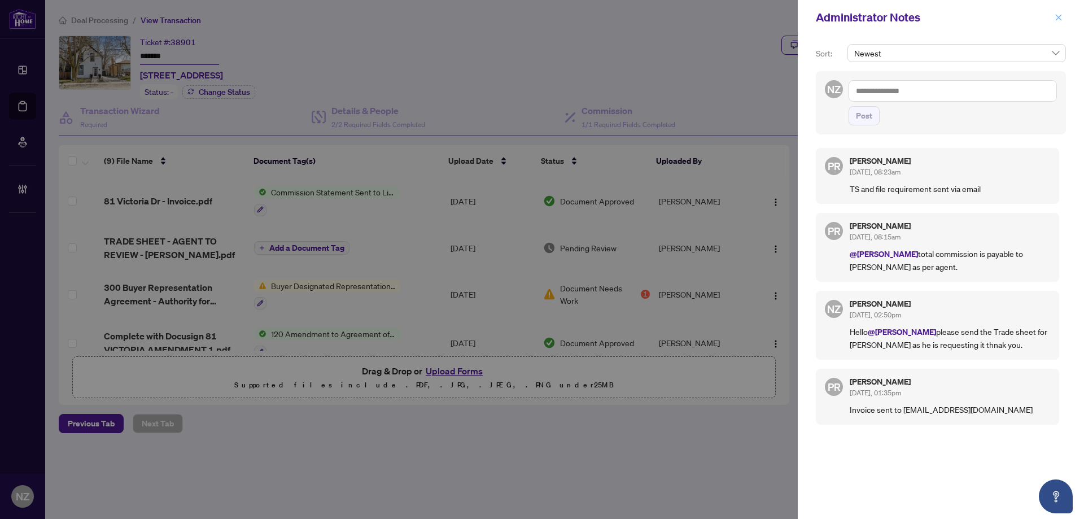
click at [1058, 14] on icon "close" at bounding box center [1059, 18] width 8 height 8
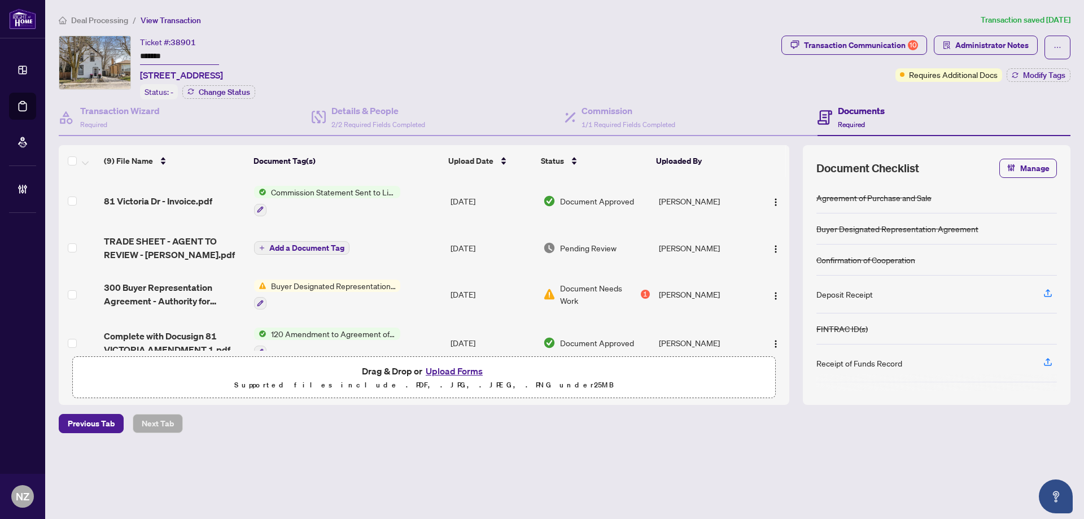
click at [103, 19] on span "Deal Processing" at bounding box center [99, 20] width 57 height 10
